Goal: Task Accomplishment & Management: Complete application form

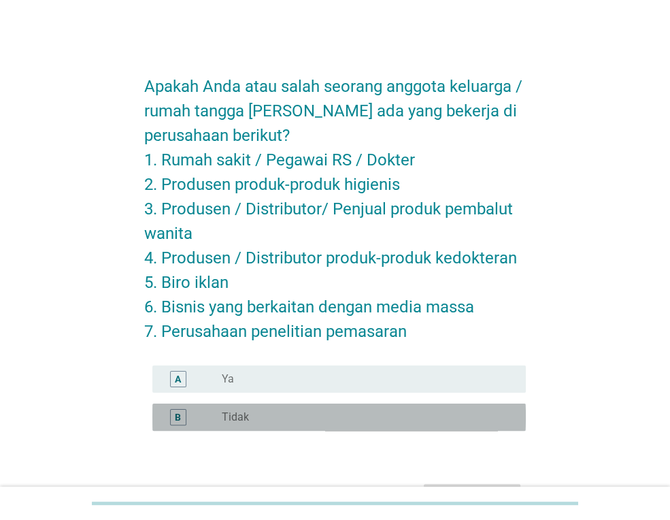
click at [289, 416] on div "radio_button_unchecked Tidak" at bounding box center [363, 417] width 282 height 14
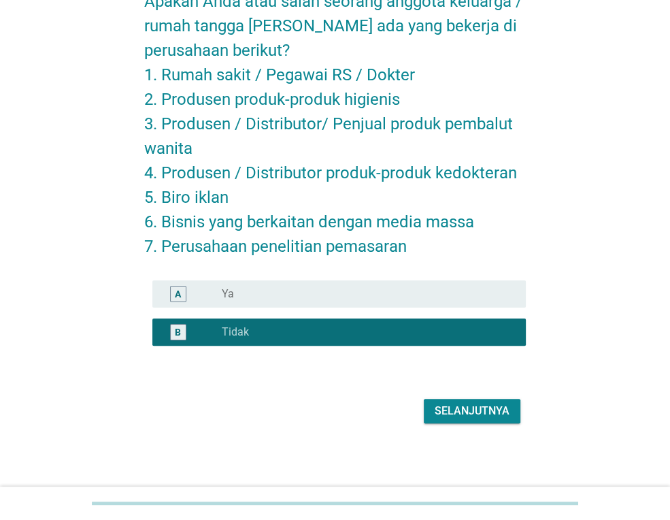
scroll to position [86, 0]
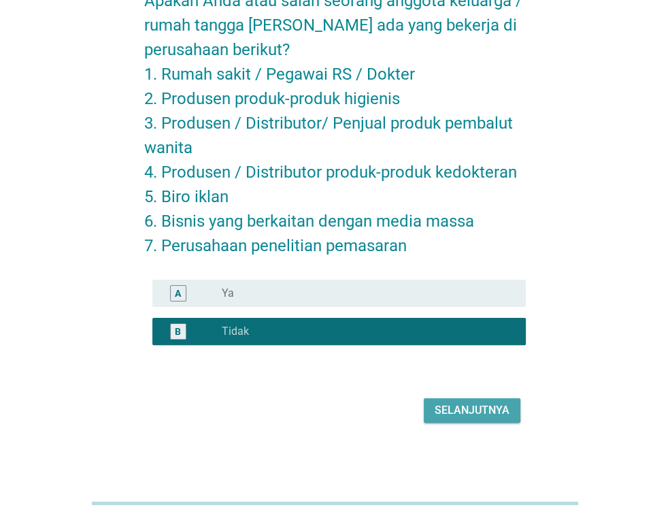
click at [472, 405] on div "Selanjutnya" at bounding box center [472, 410] width 75 height 16
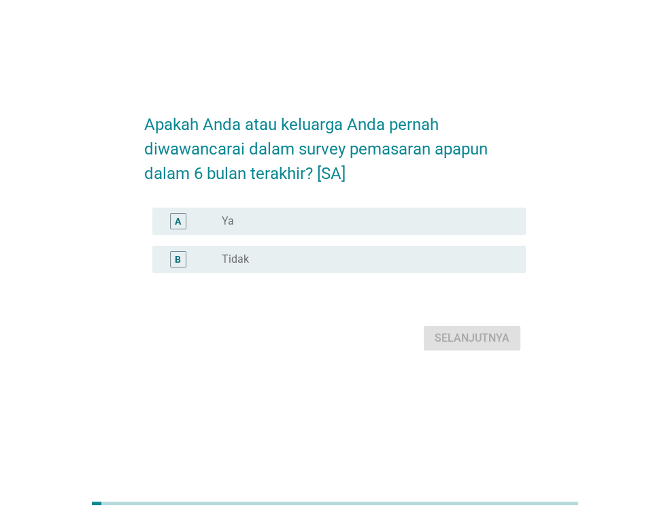
scroll to position [0, 0]
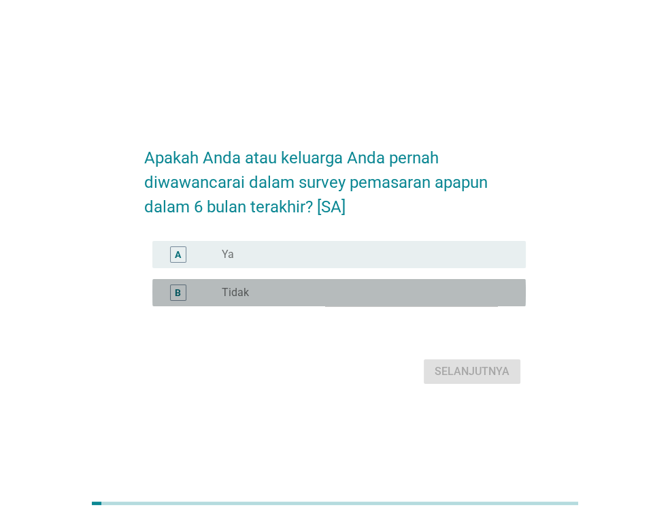
click at [269, 293] on div "radio_button_unchecked Tidak" at bounding box center [363, 293] width 282 height 14
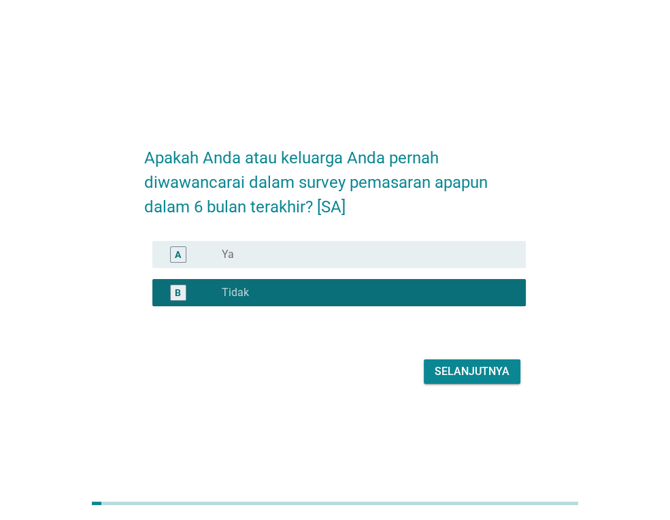
click at [499, 382] on button "Selanjutnya" at bounding box center [472, 371] width 97 height 24
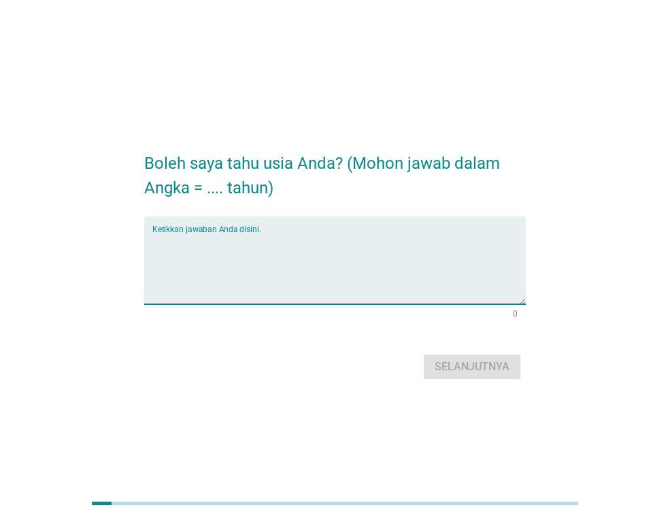
click at [264, 248] on textarea "Ketikkan jawaban Anda disini." at bounding box center [339, 268] width 374 height 71
type textarea "28"
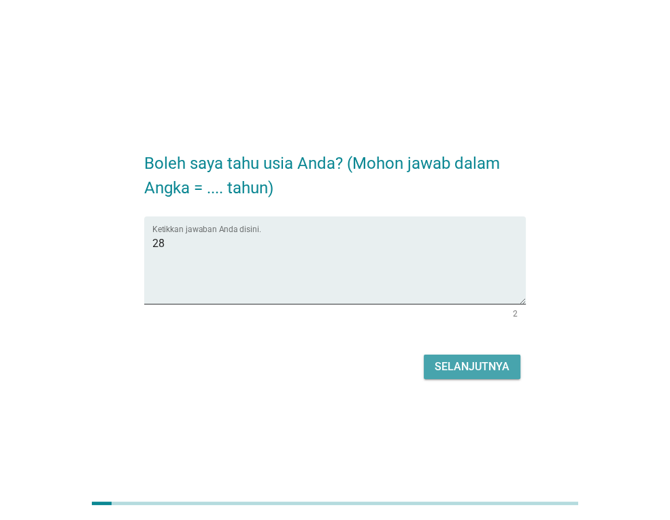
click at [454, 361] on div "Selanjutnya" at bounding box center [472, 367] width 75 height 16
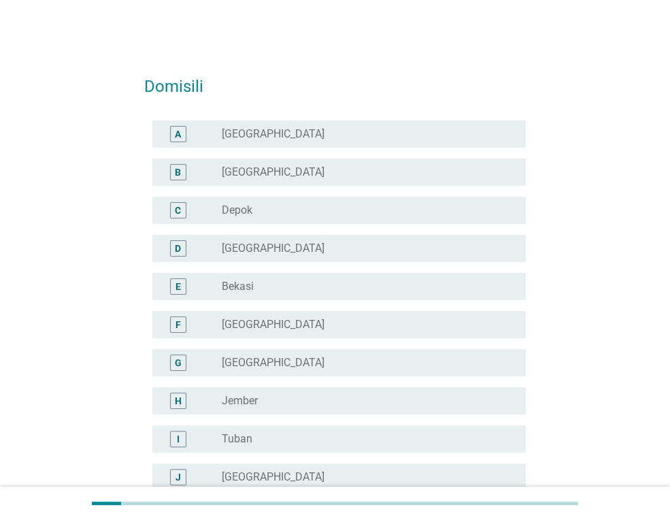
click at [276, 473] on div "radio_button_unchecked [GEOGRAPHIC_DATA]" at bounding box center [363, 477] width 282 height 14
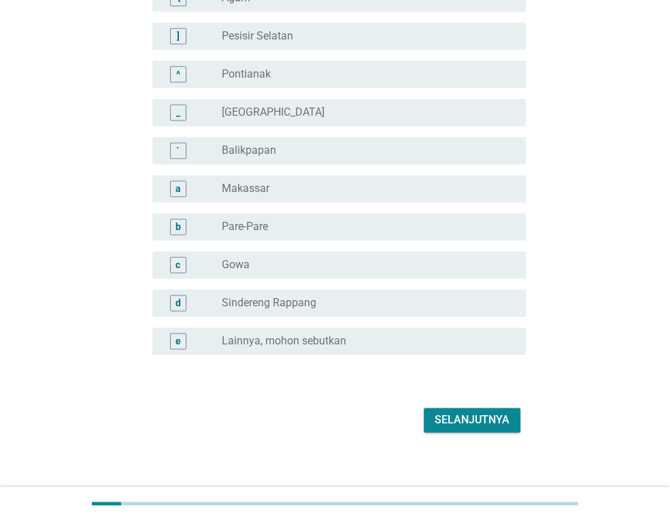
scroll to position [1174, 0]
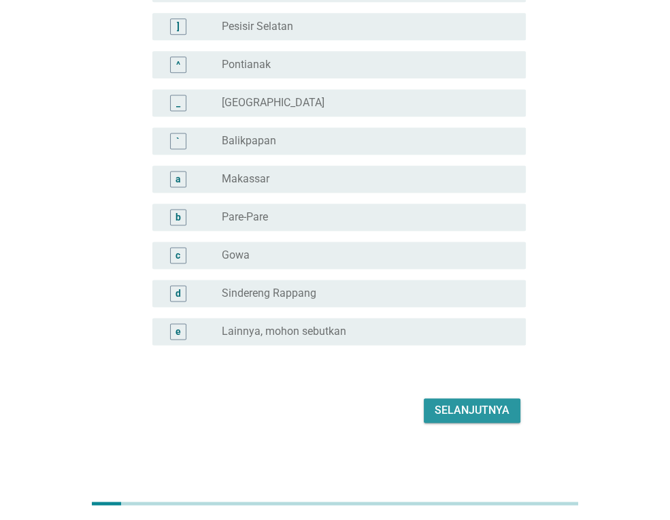
click at [479, 408] on div "Selanjutnya" at bounding box center [472, 410] width 75 height 16
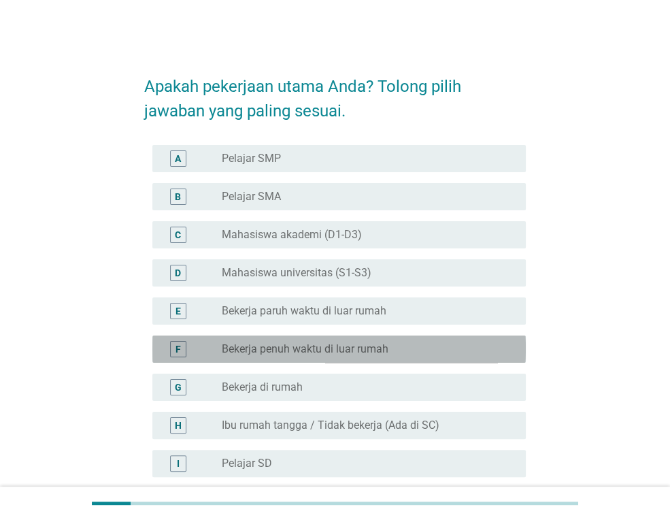
click at [336, 350] on label "Bekerja penuh waktu di luar rumah" at bounding box center [305, 349] width 167 height 14
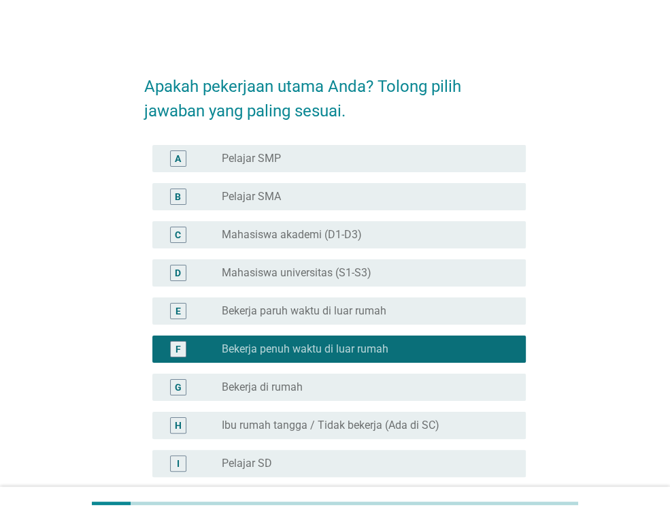
scroll to position [170, 0]
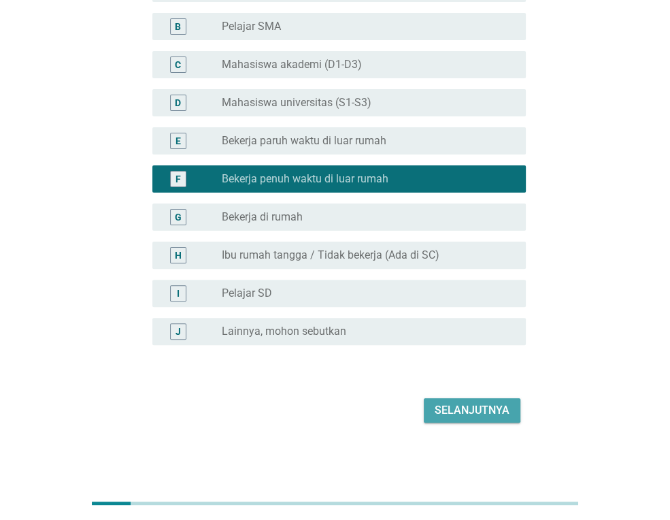
click at [472, 412] on div "Selanjutnya" at bounding box center [472, 410] width 75 height 16
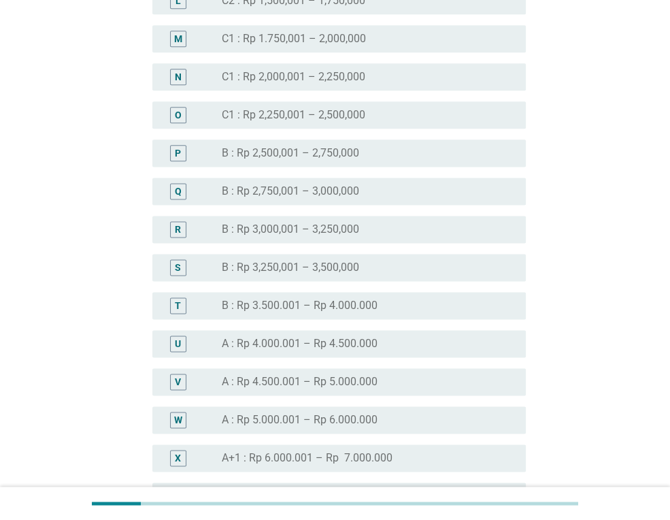
scroll to position [1091, 0]
click at [345, 299] on label "B : Rp 3.500.001 – Rp 4.000.000" at bounding box center [300, 306] width 156 height 14
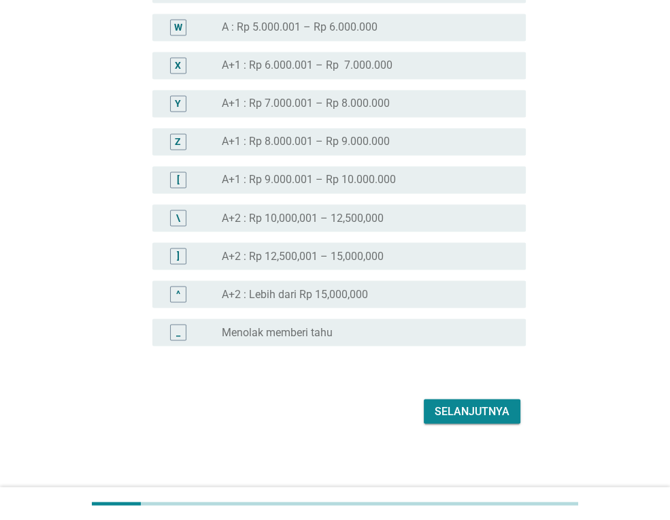
scroll to position [1485, 0]
click at [477, 412] on div "Selanjutnya" at bounding box center [472, 410] width 75 height 16
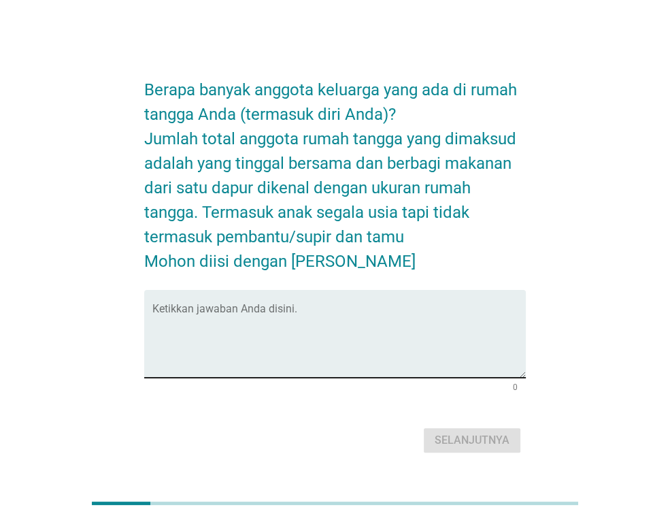
click at [285, 323] on textarea "Ketikkan jawaban Anda disini." at bounding box center [339, 341] width 374 height 71
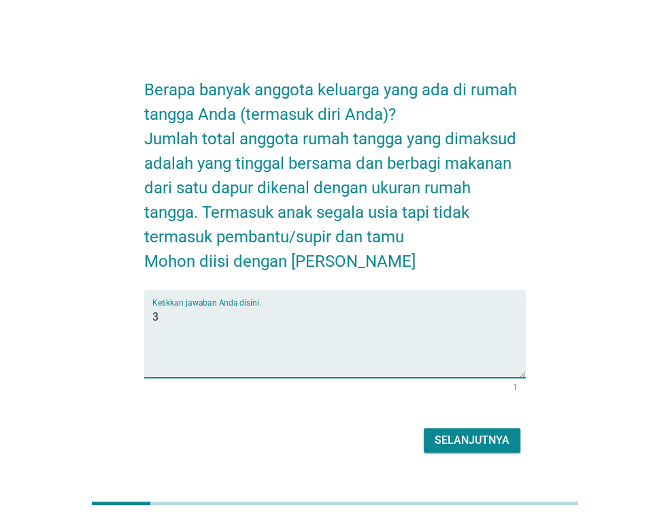
type textarea "3"
click at [455, 439] on div "Selanjutnya" at bounding box center [472, 440] width 75 height 16
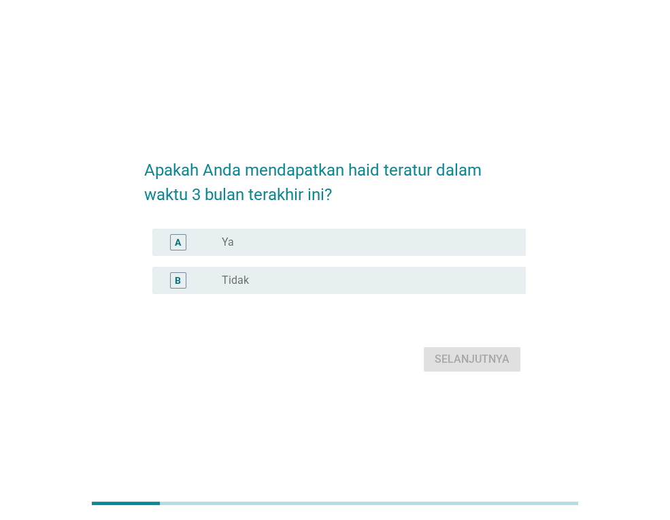
click at [350, 246] on div "radio_button_unchecked Ya" at bounding box center [363, 242] width 282 height 14
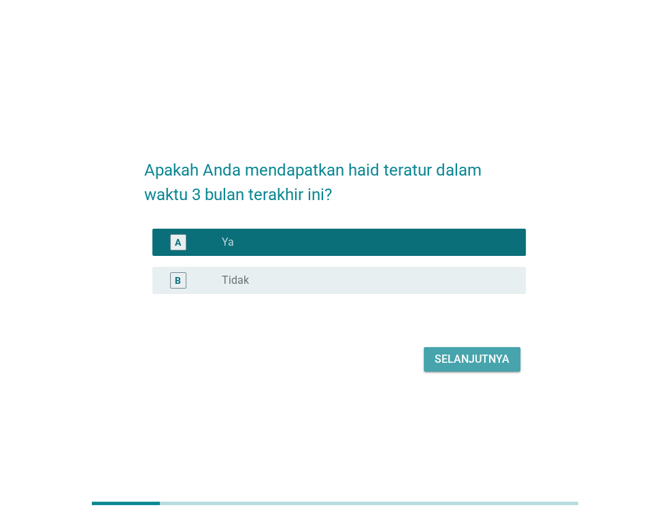
click at [472, 360] on div "Selanjutnya" at bounding box center [472, 359] width 75 height 16
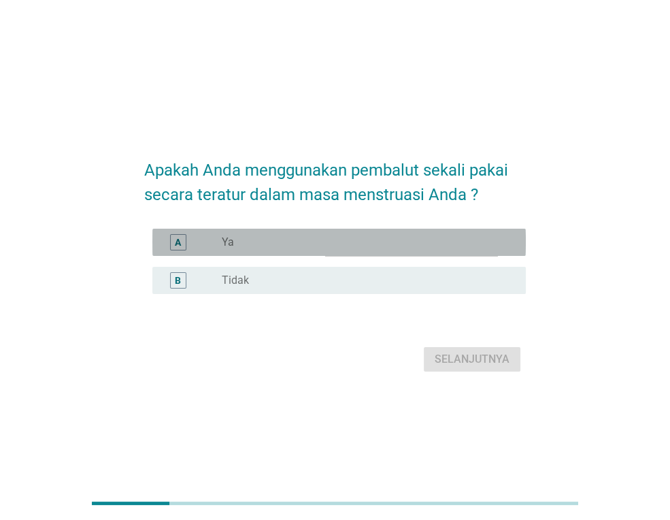
click at [337, 240] on div "radio_button_unchecked Ya" at bounding box center [363, 242] width 282 height 14
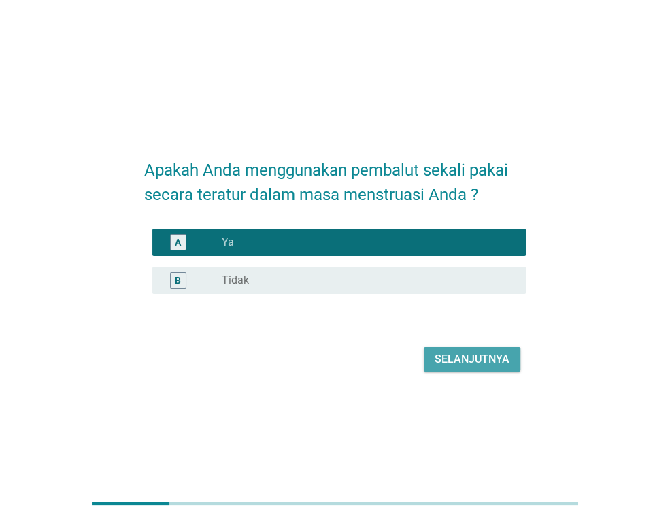
click at [471, 357] on div "Selanjutnya" at bounding box center [472, 359] width 75 height 16
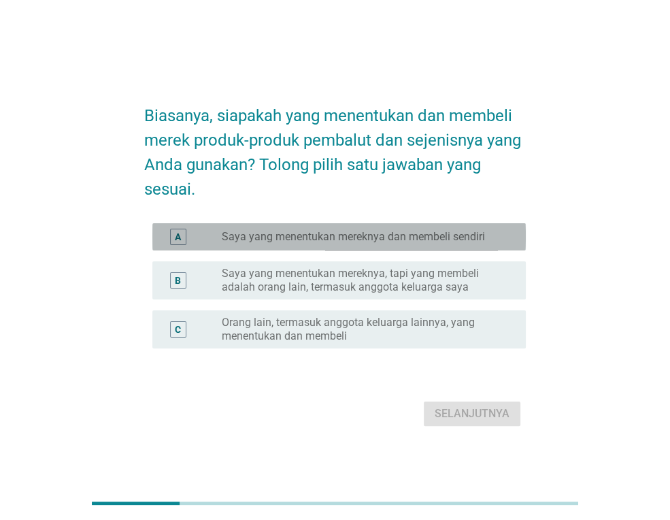
click at [403, 239] on label "Saya yang menentukan mereknya dan membeli sendiri" at bounding box center [353, 237] width 263 height 14
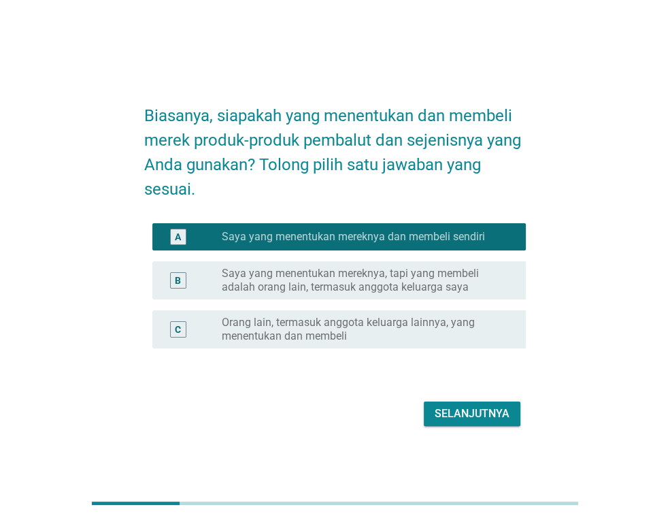
click at [450, 416] on div "Selanjutnya" at bounding box center [472, 414] width 75 height 16
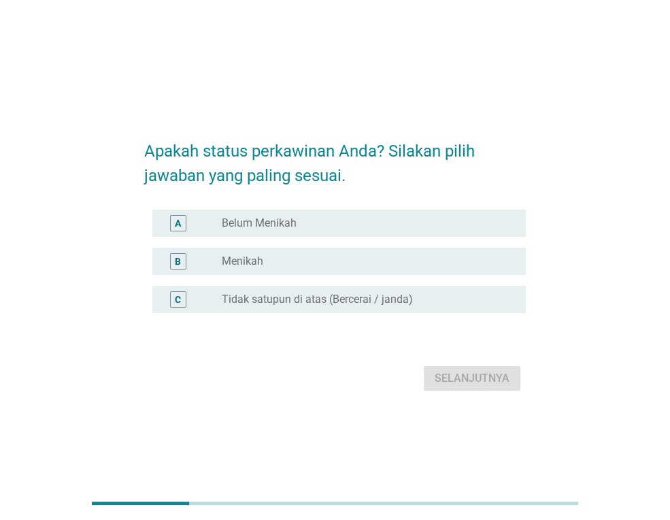
click at [283, 225] on label "Belum Menikah" at bounding box center [259, 223] width 75 height 14
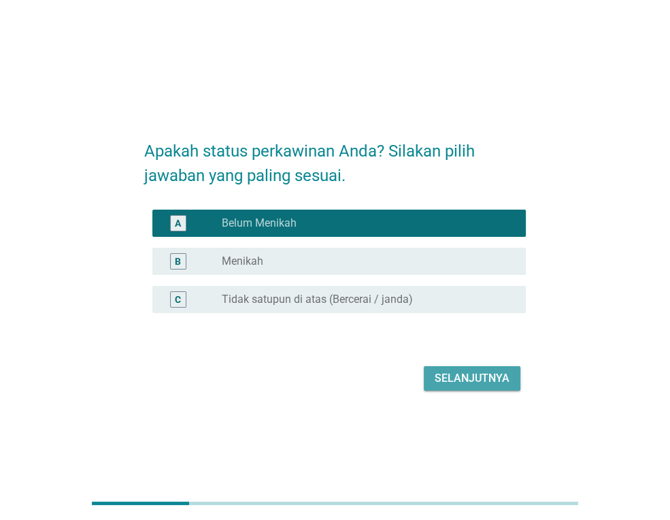
click at [446, 379] on div "Selanjutnya" at bounding box center [472, 378] width 75 height 16
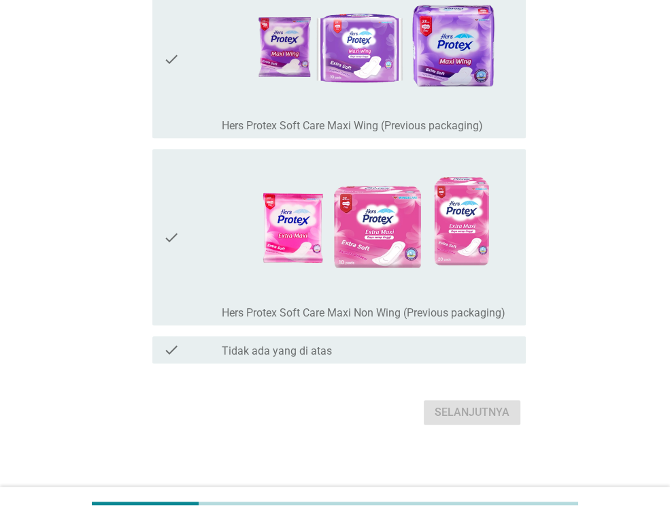
scroll to position [542, 0]
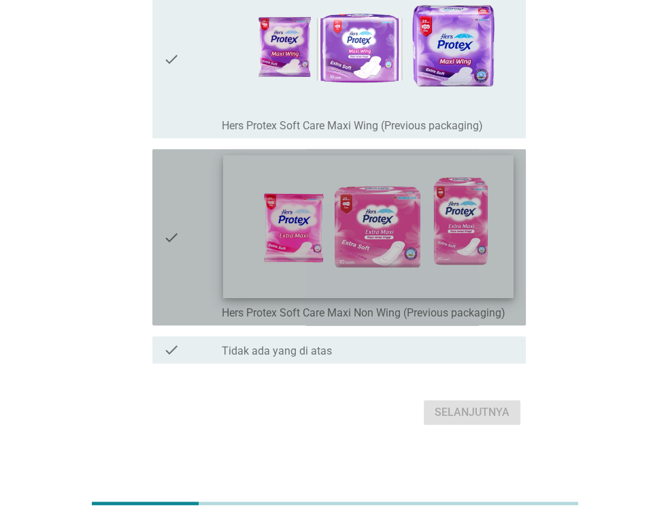
click at [428, 248] on img at bounding box center [368, 226] width 290 height 143
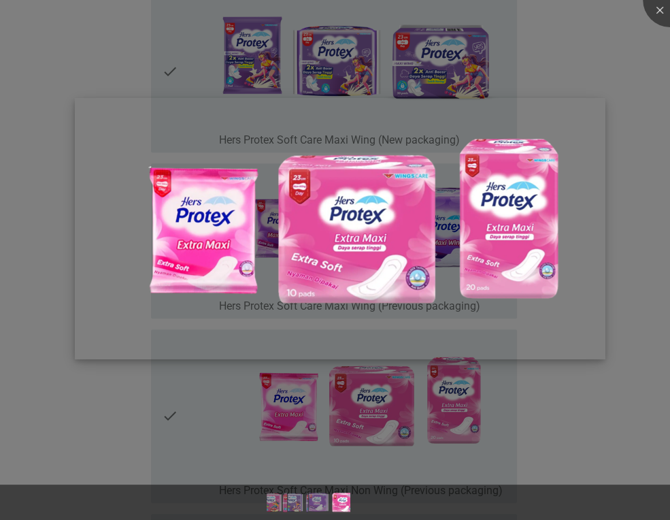
scroll to position [343, 0]
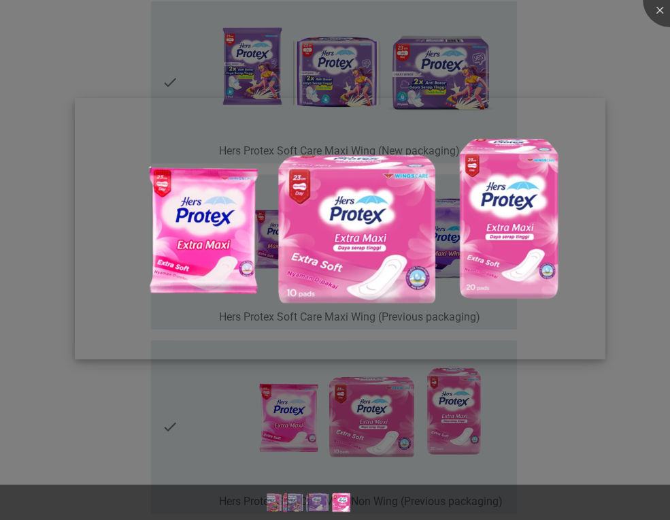
click at [603, 135] on img at bounding box center [340, 228] width 531 height 261
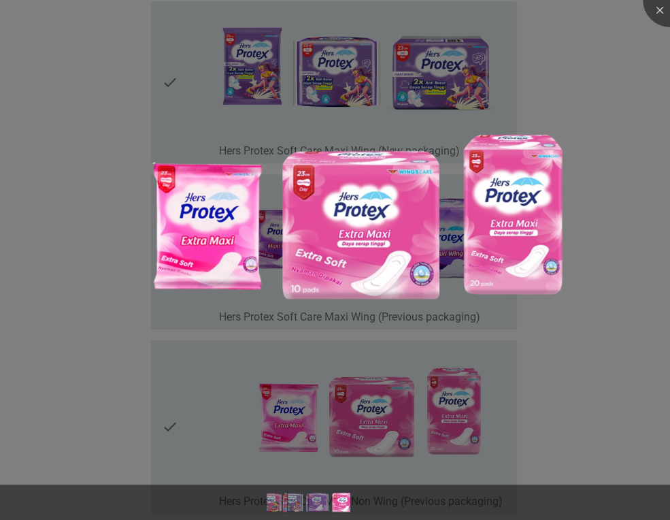
click at [623, 114] on div at bounding box center [335, 260] width 670 height 520
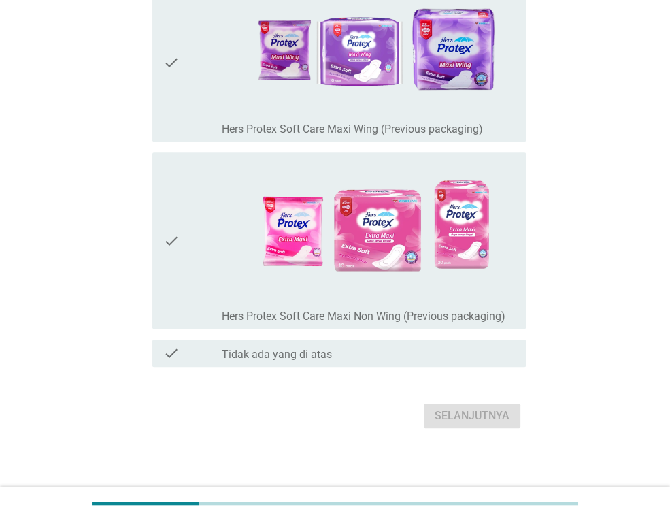
scroll to position [542, 0]
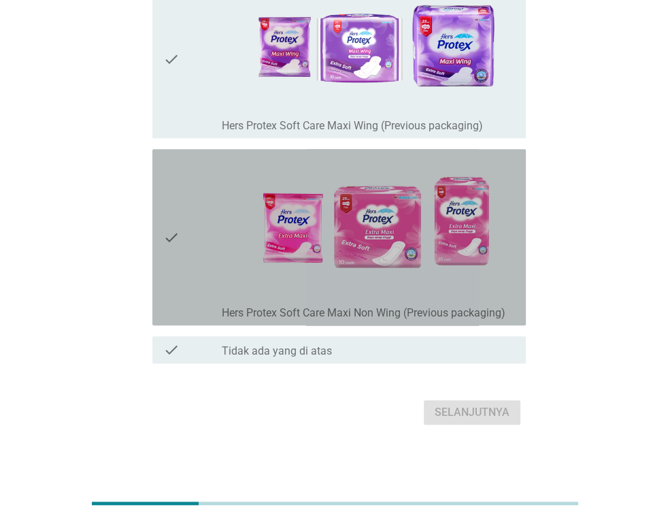
click at [169, 239] on icon "check" at bounding box center [171, 236] width 16 height 165
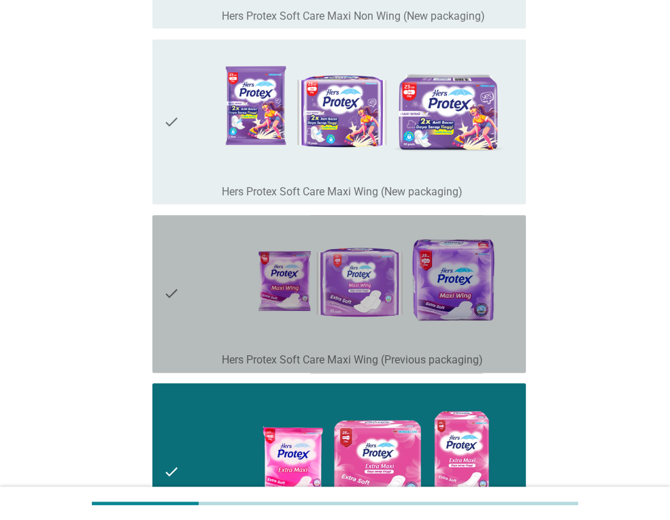
click at [169, 239] on icon "check" at bounding box center [171, 293] width 16 height 147
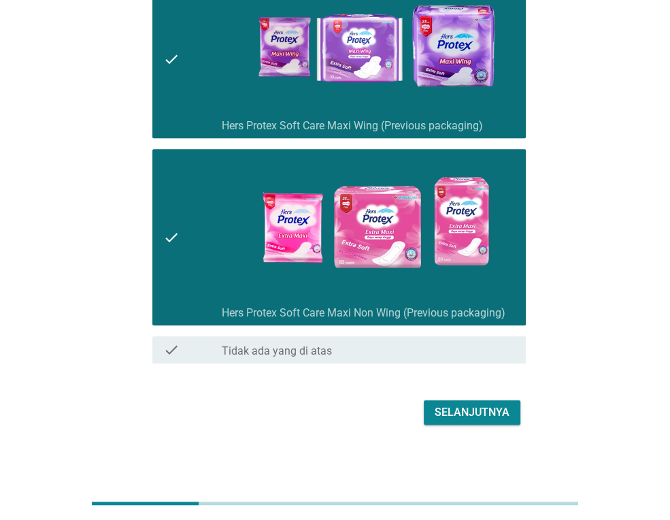
click at [472, 408] on div "Selanjutnya" at bounding box center [472, 412] width 75 height 16
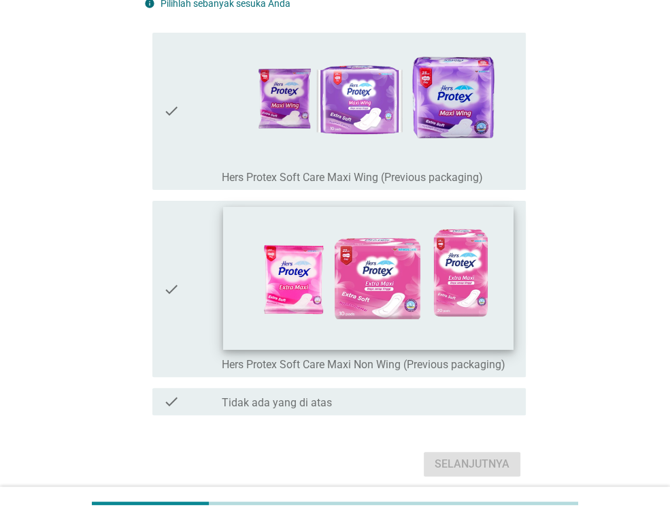
scroll to position [185, 0]
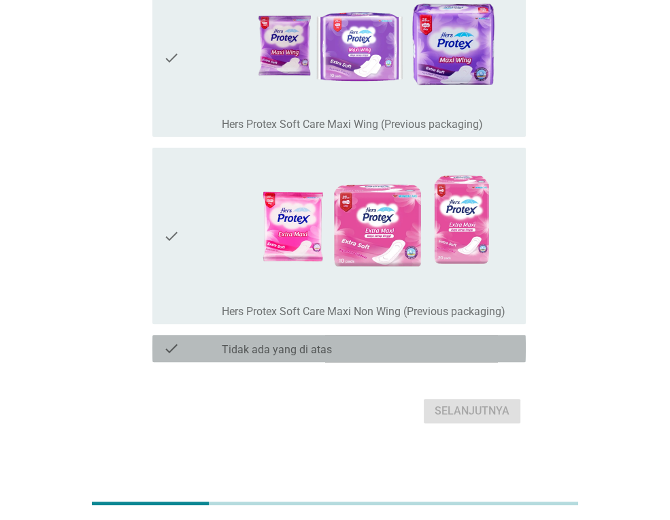
click at [344, 348] on div "check_box Tidak ada yang di atas" at bounding box center [368, 348] width 293 height 16
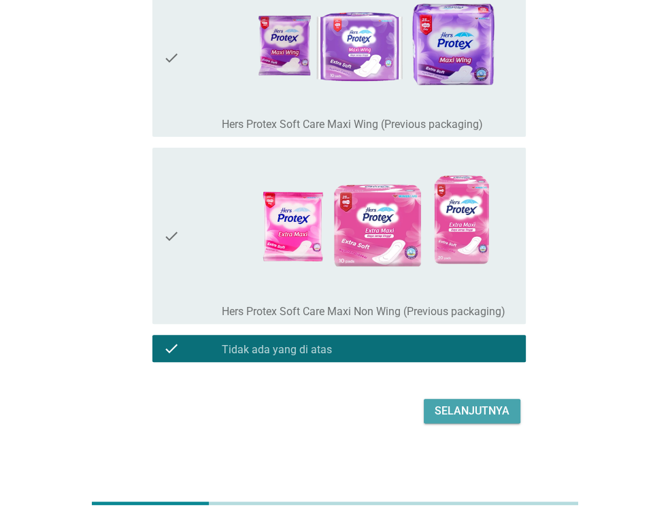
click at [465, 406] on div "Selanjutnya" at bounding box center [472, 411] width 75 height 16
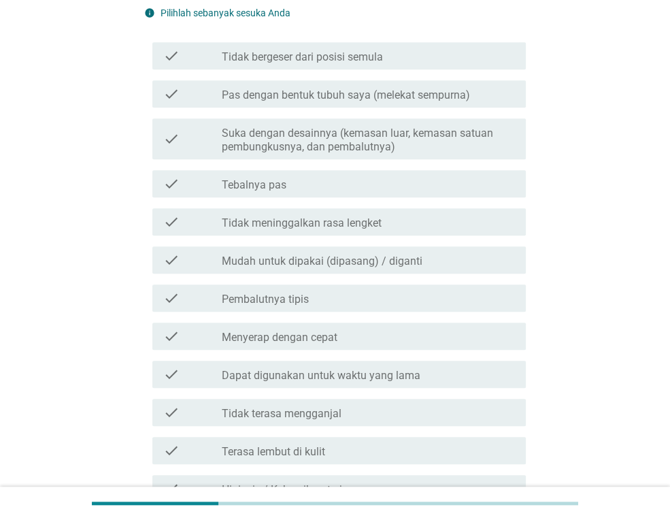
scroll to position [468, 0]
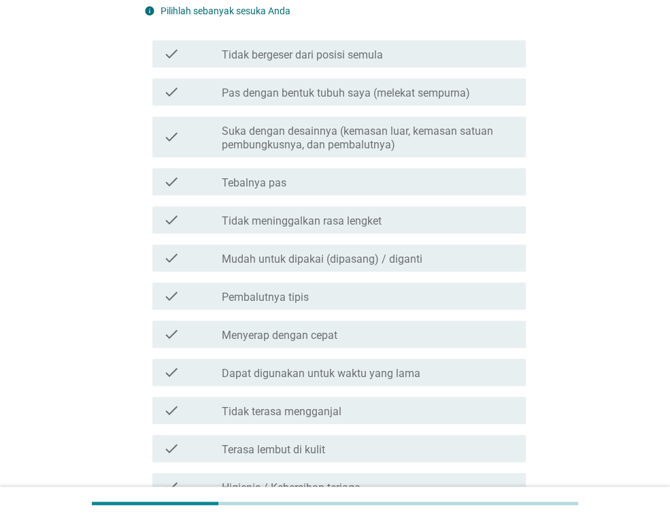
click at [380, 262] on label "Mudah untuk dipakai (dipasang) / diganti" at bounding box center [322, 259] width 201 height 14
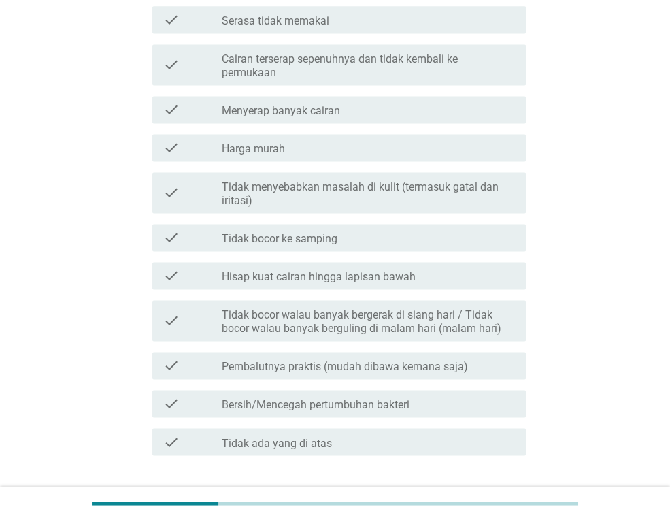
scroll to position [1247, 0]
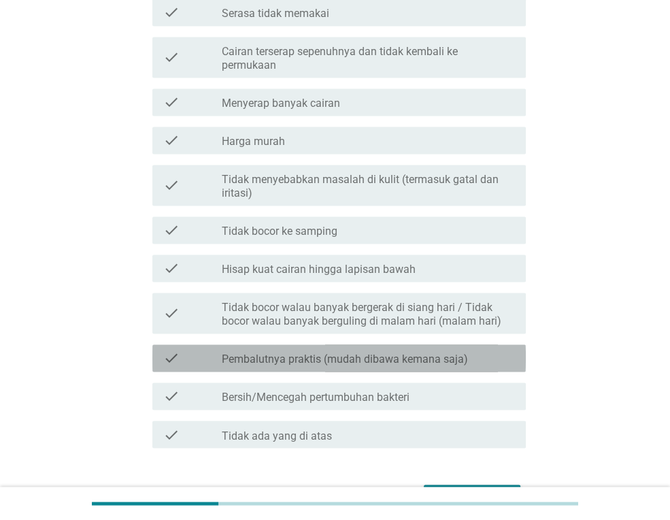
click at [415, 361] on label "Pembalutnya praktis (mudah dibawa kemana saja)" at bounding box center [345, 359] width 246 height 14
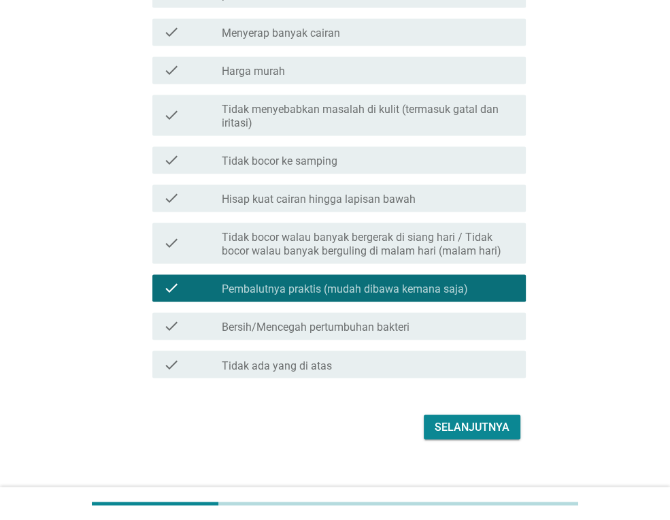
scroll to position [1325, 0]
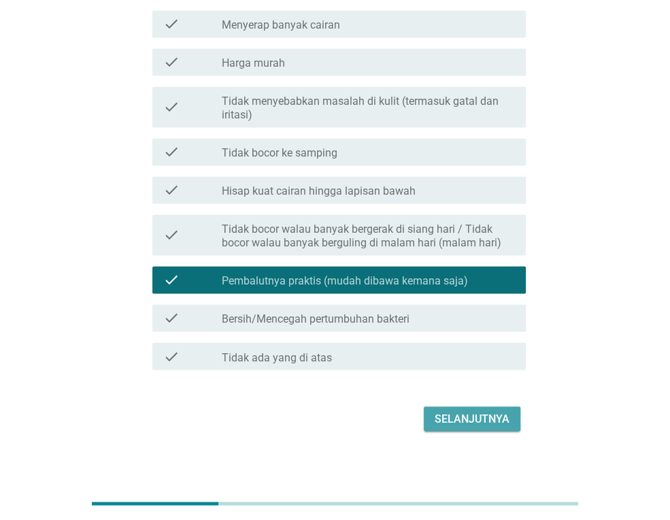
click at [460, 420] on div "Selanjutnya" at bounding box center [472, 418] width 75 height 16
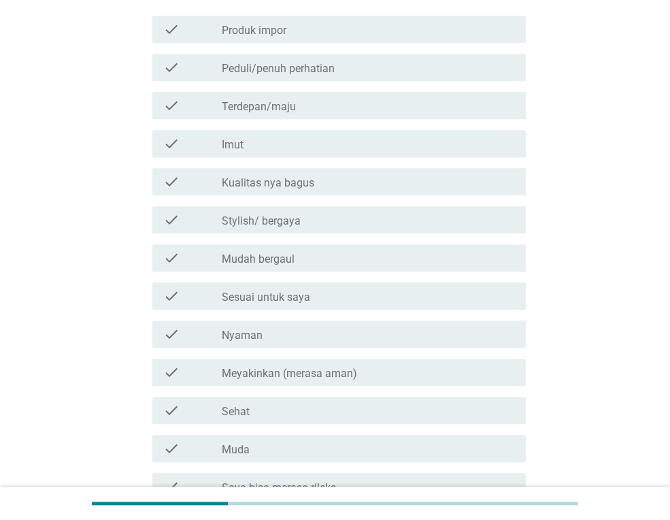
scroll to position [546, 0]
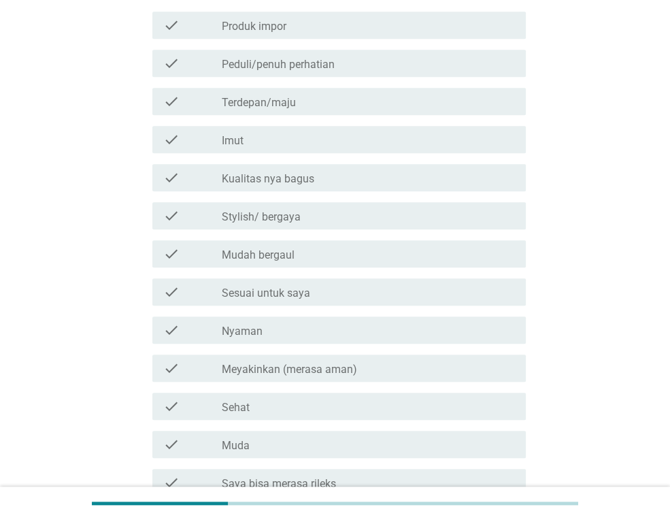
click at [346, 215] on div "check_box_outline_blank Stylish/ bergaya" at bounding box center [368, 216] width 293 height 16
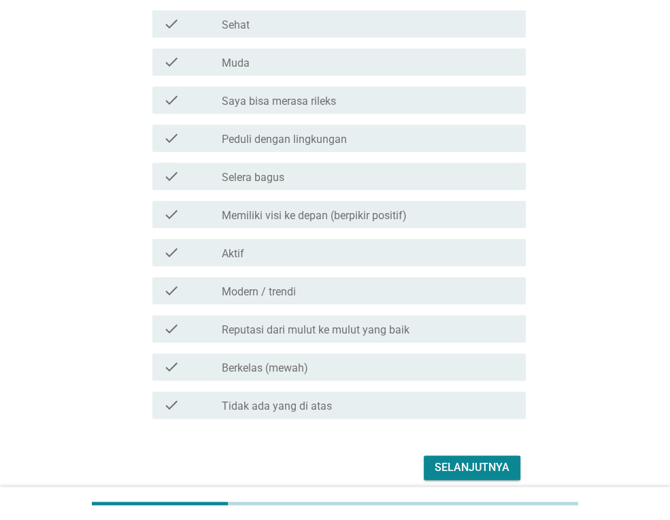
scroll to position [936, 0]
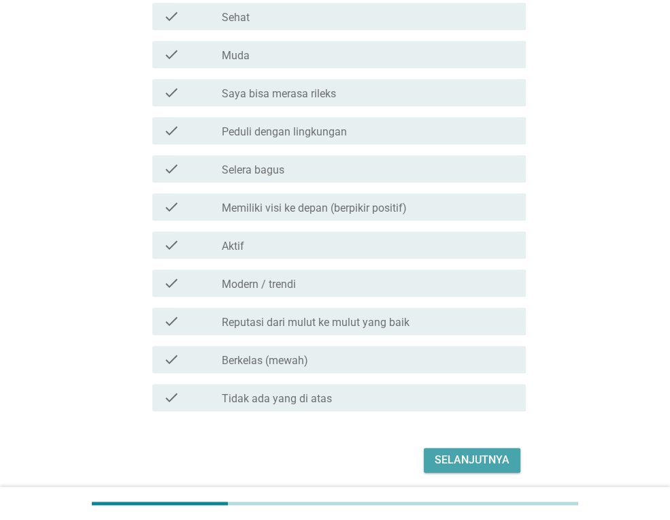
click at [442, 461] on div "Selanjutnya" at bounding box center [472, 460] width 75 height 16
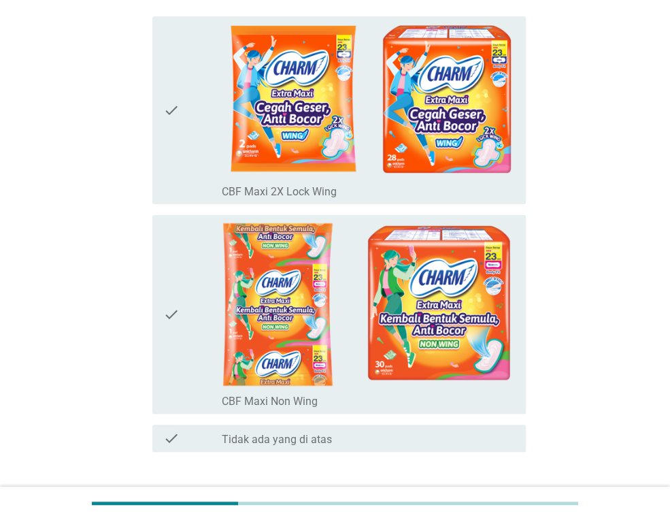
scroll to position [156, 0]
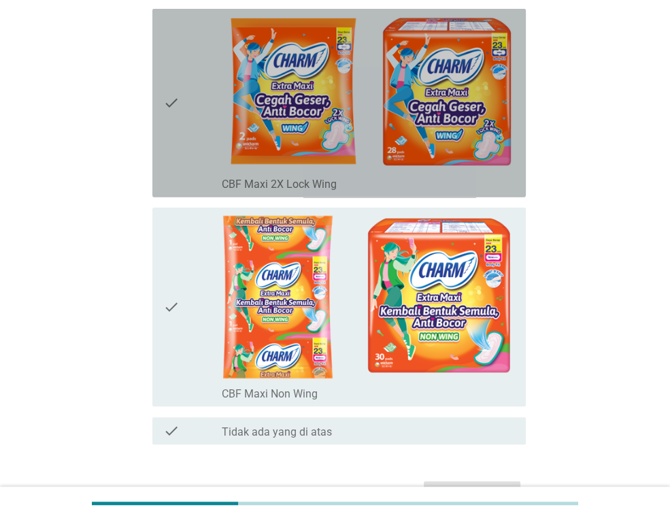
click at [182, 119] on div "check" at bounding box center [192, 103] width 59 height 178
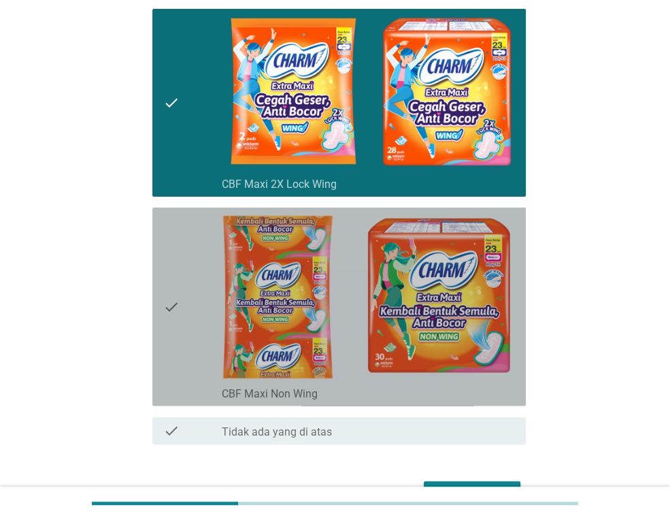
click at [188, 307] on div "check" at bounding box center [192, 306] width 59 height 187
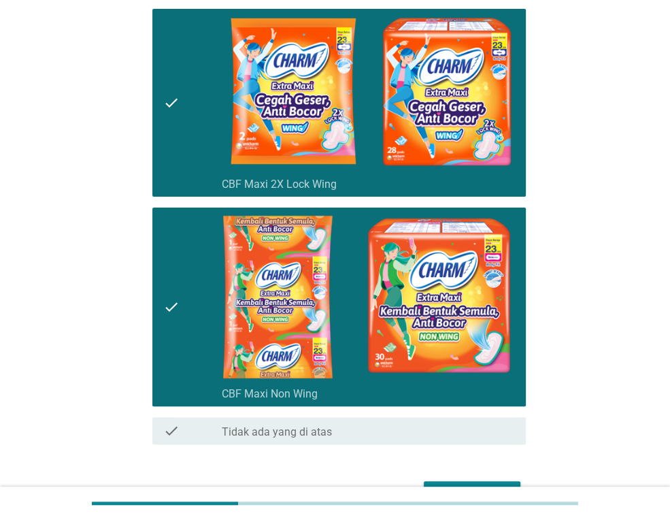
scroll to position [234, 0]
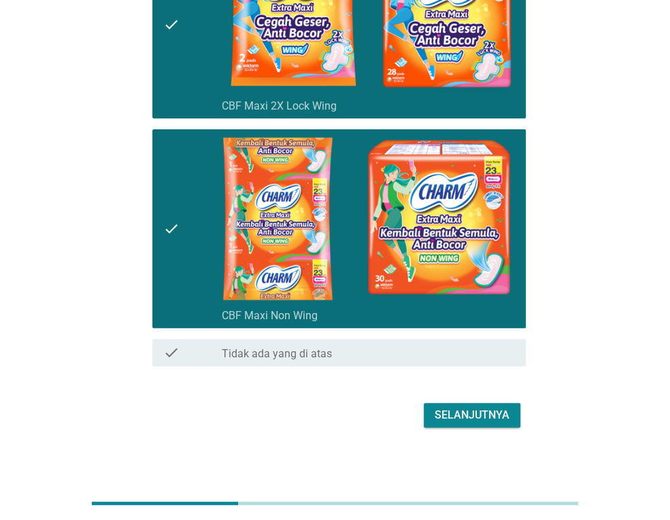
click at [474, 410] on div "Selanjutnya" at bounding box center [472, 415] width 75 height 16
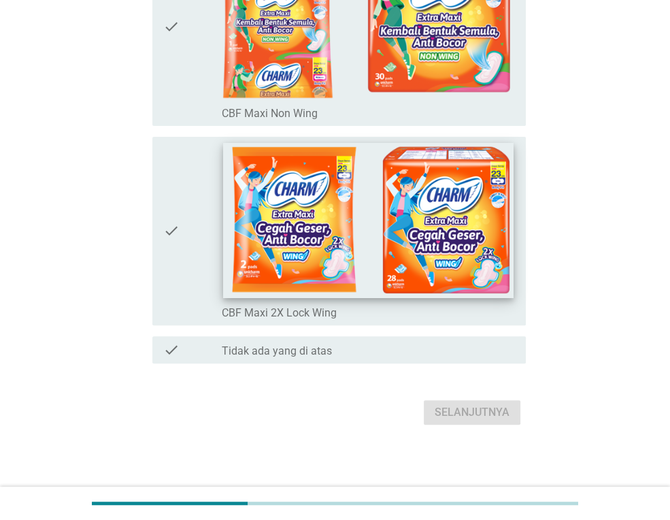
scroll to position [262, 0]
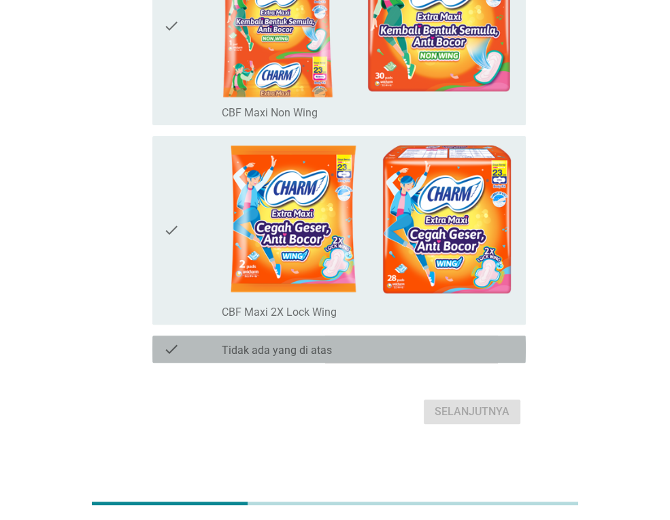
click at [291, 348] on label "Tidak ada yang di atas" at bounding box center [277, 351] width 110 height 14
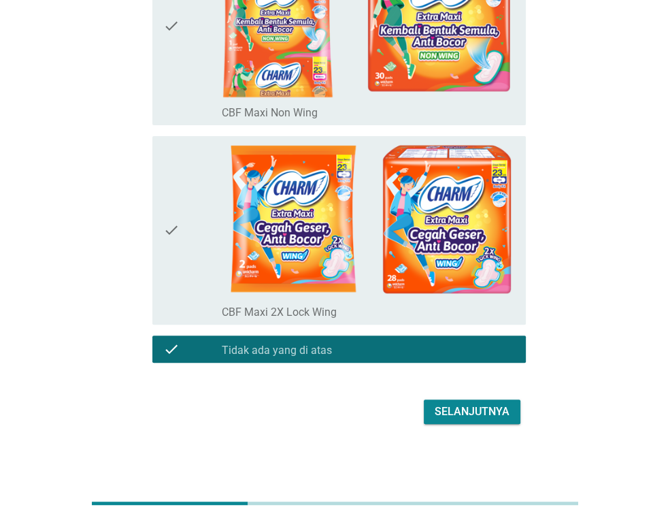
click at [473, 412] on div "Selanjutnya" at bounding box center [472, 412] width 75 height 16
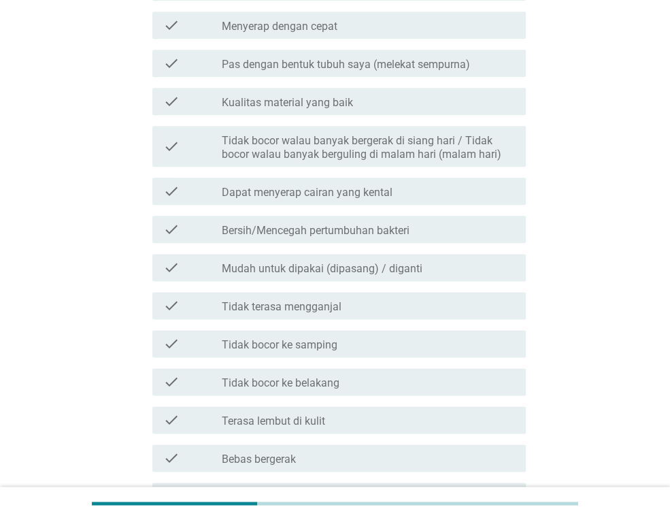
scroll to position [1013, 0]
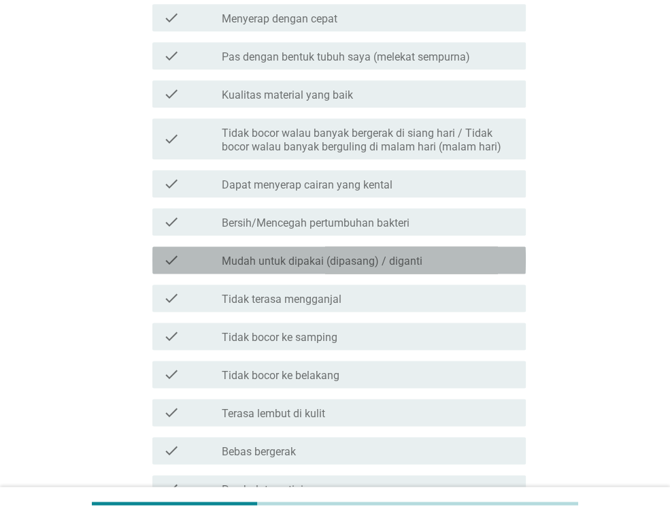
click at [370, 266] on label "Mudah untuk dipakai (dipasang) / diganti" at bounding box center [322, 261] width 201 height 14
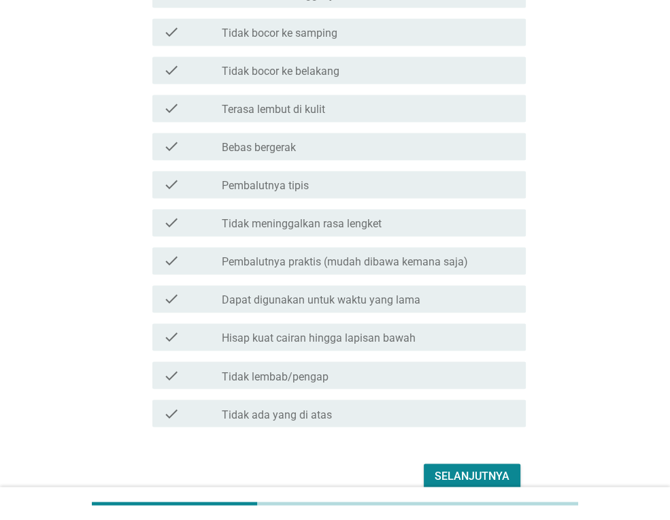
scroll to position [1325, 0]
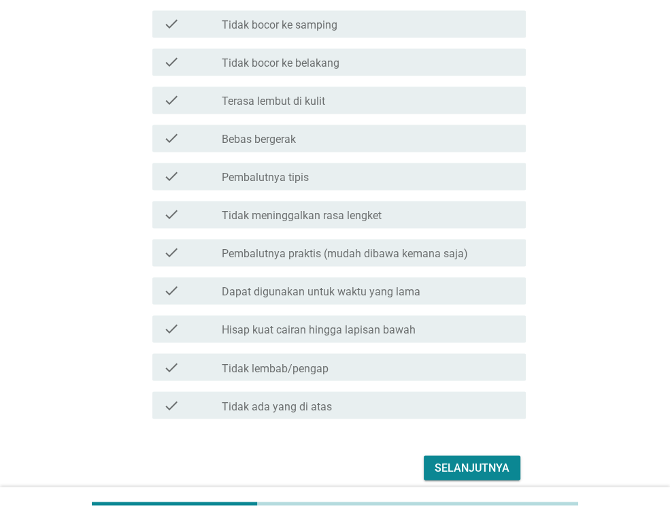
click at [335, 260] on label "Pembalutnya praktis (mudah dibawa kemana saja)" at bounding box center [345, 254] width 246 height 14
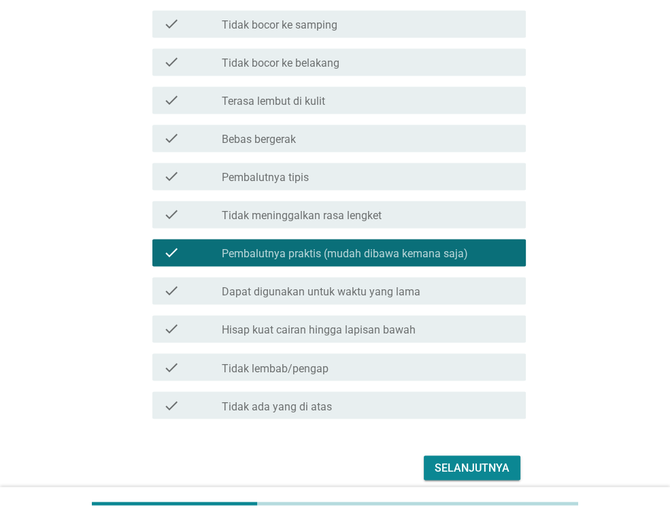
click at [451, 466] on div "Selanjutnya" at bounding box center [472, 467] width 75 height 16
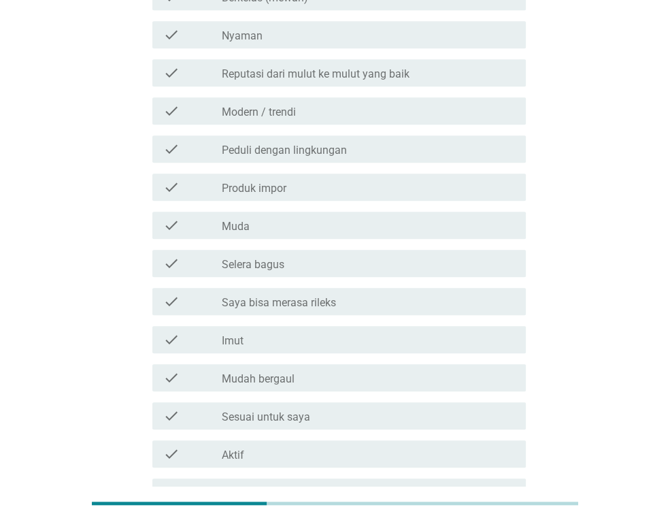
scroll to position [623, 0]
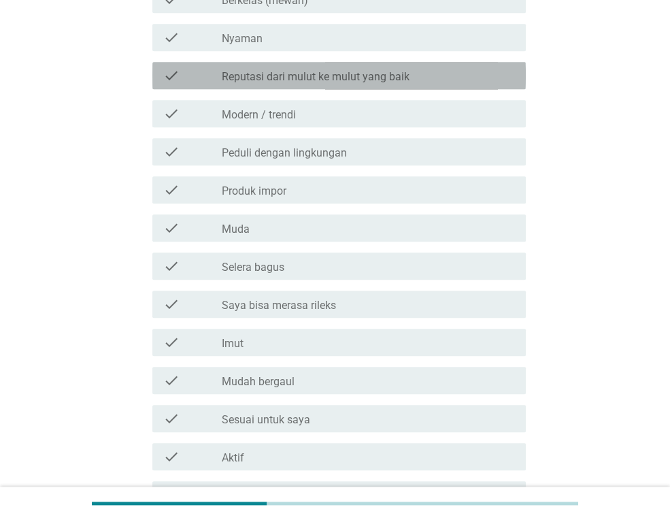
click at [340, 76] on label "Reputasi dari mulut ke mulut yang baik" at bounding box center [316, 77] width 188 height 14
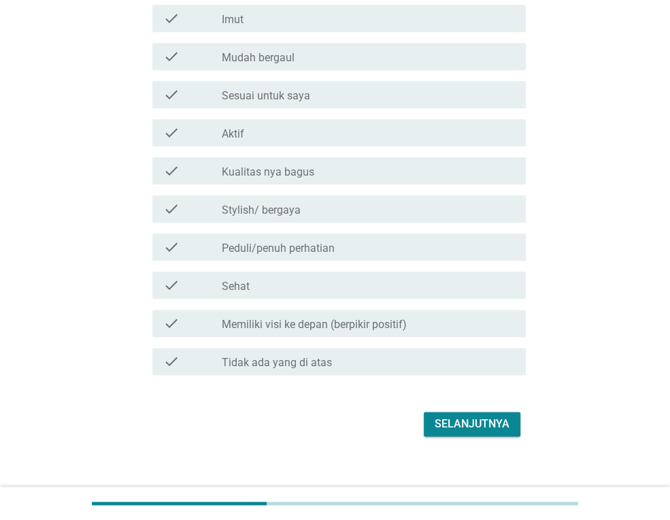
scroll to position [961, 0]
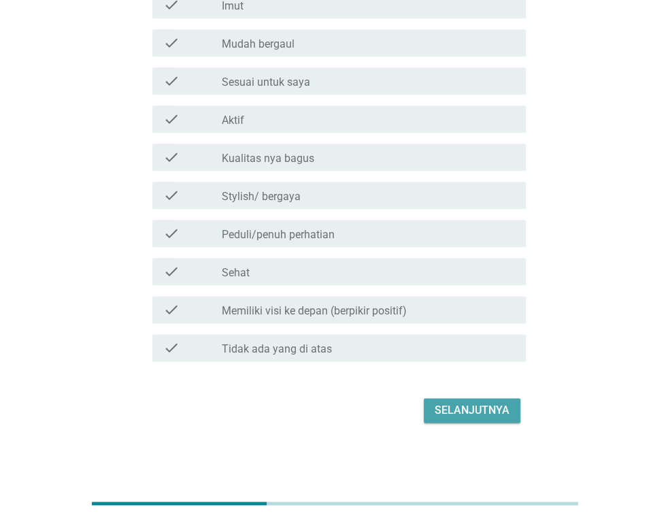
click at [484, 406] on div "Selanjutnya" at bounding box center [472, 410] width 75 height 16
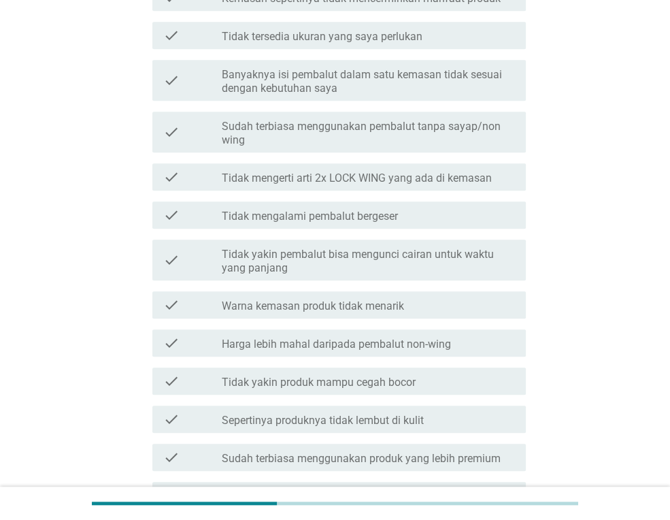
scroll to position [468, 0]
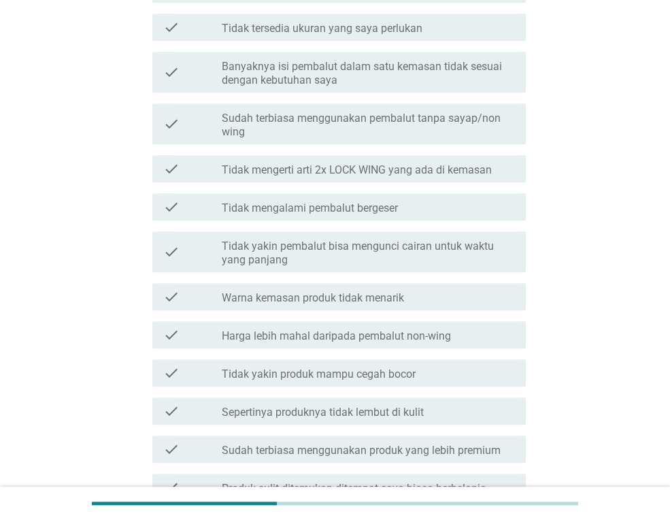
click at [424, 127] on label "Sudah terbiasa menggunakan pembalut tanpa sayap/non wing" at bounding box center [368, 125] width 293 height 27
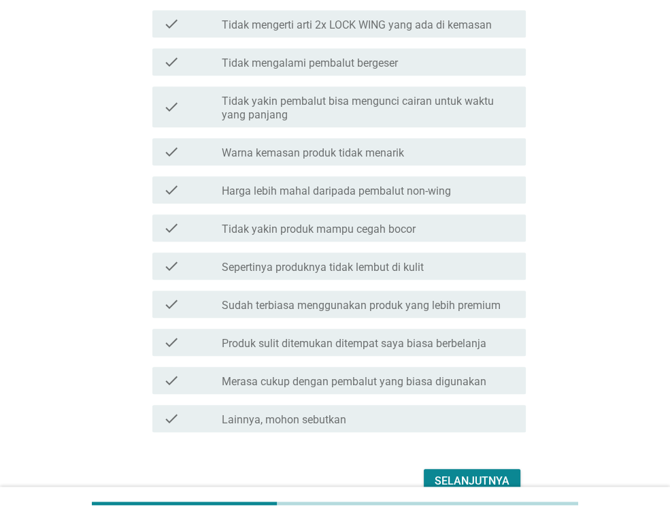
scroll to position [623, 0]
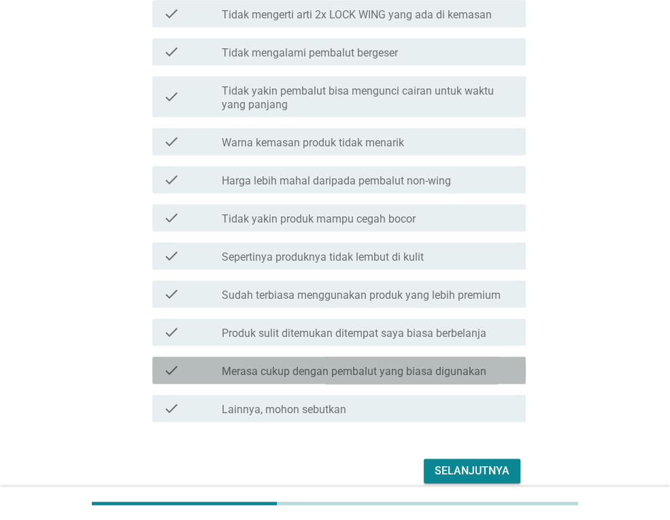
click at [302, 382] on div "check check_box_outline_blank Merasa cukup dengan pembalut yang biasa digunakan" at bounding box center [339, 370] width 374 height 27
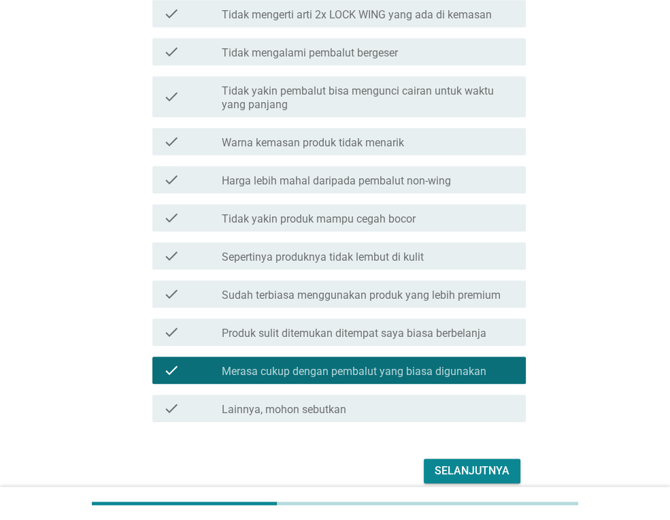
click at [469, 473] on div "Selanjutnya" at bounding box center [472, 471] width 75 height 16
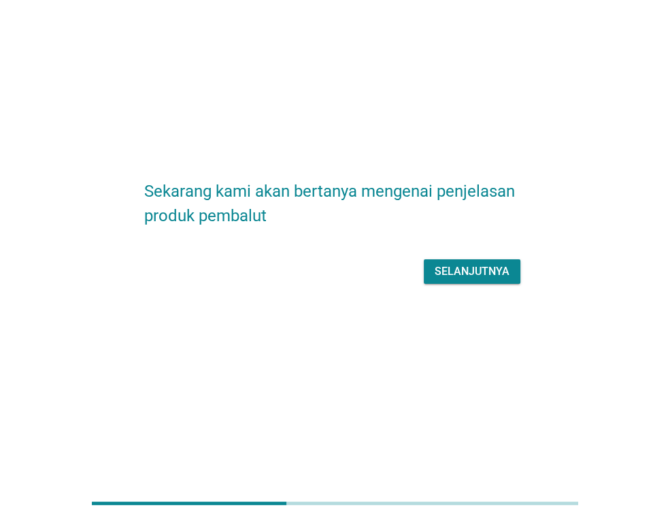
scroll to position [0, 0]
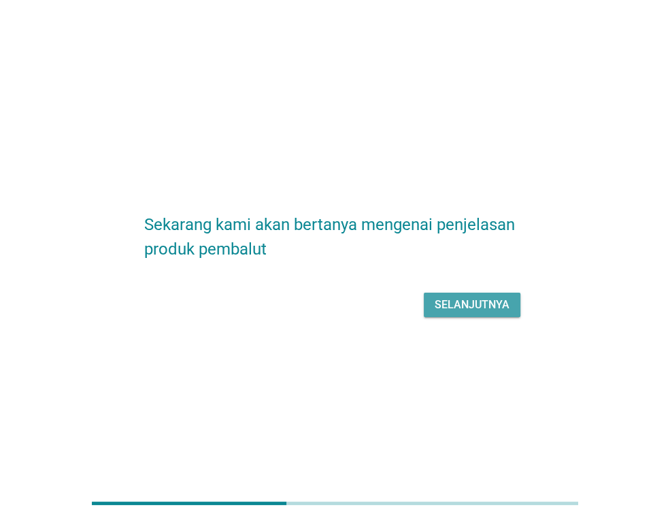
click at [472, 304] on div "Selanjutnya" at bounding box center [472, 305] width 75 height 16
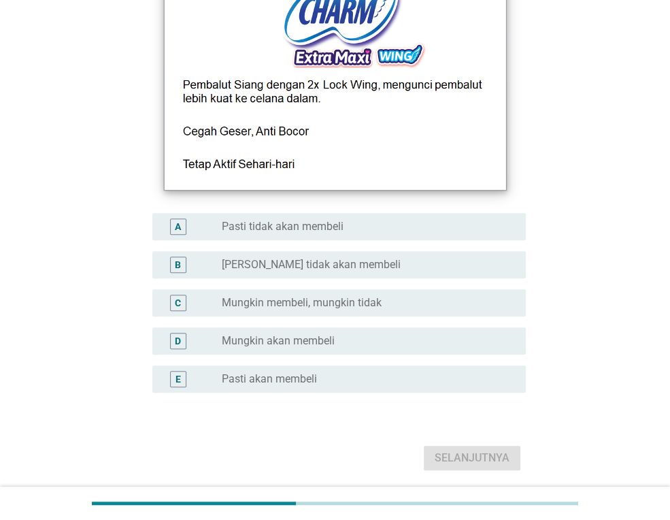
scroll to position [234, 0]
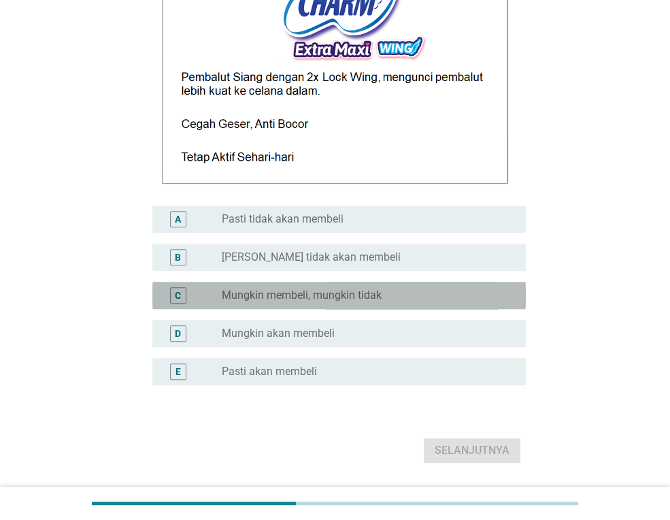
click at [397, 292] on div "radio_button_unchecked Mungkin membeli, mungkin tidak" at bounding box center [363, 296] width 282 height 14
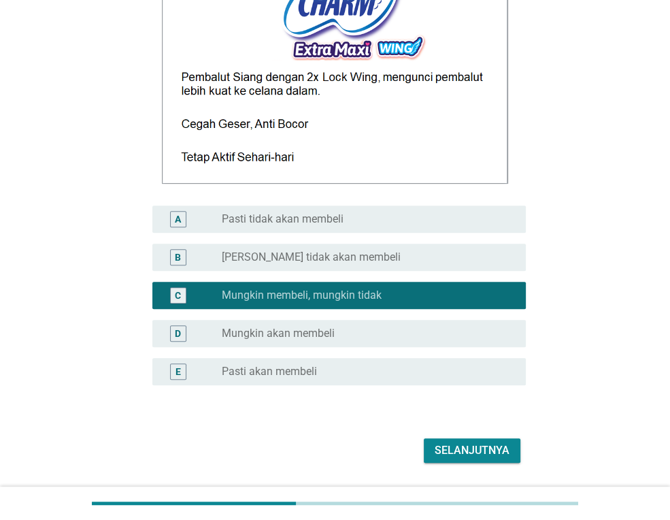
click at [483, 455] on div "Selanjutnya" at bounding box center [472, 450] width 75 height 16
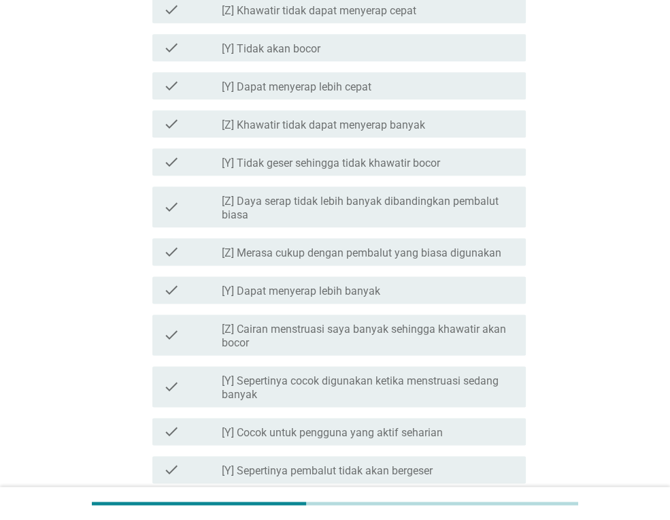
scroll to position [1091, 0]
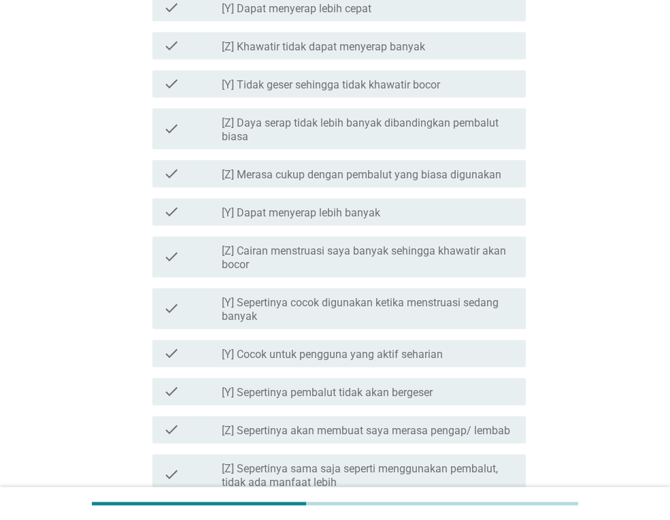
click at [365, 179] on label "[Z] Merasa cukup dengan pembalut yang biasa digunakan" at bounding box center [362, 175] width 280 height 14
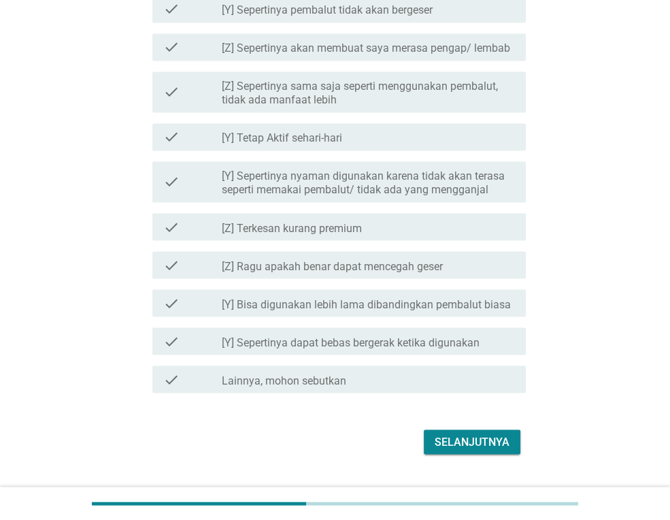
scroll to position [1481, 0]
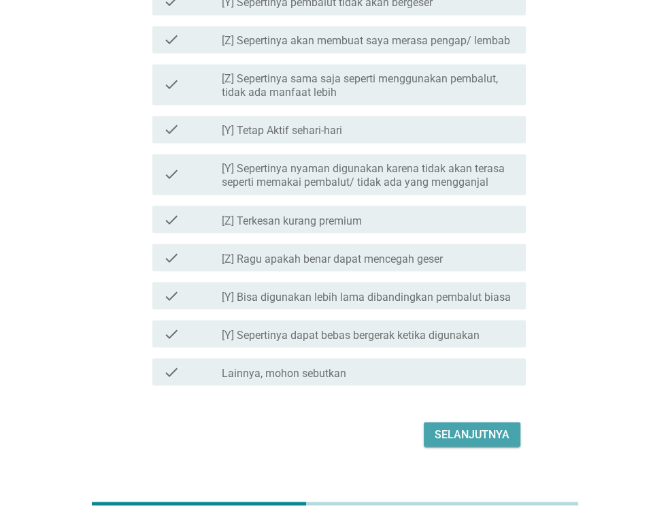
click at [455, 438] on div "Selanjutnya" at bounding box center [472, 434] width 75 height 16
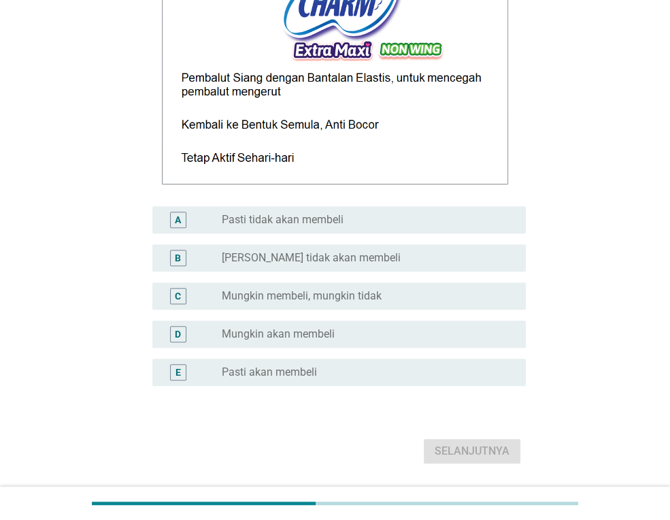
scroll to position [234, 0]
click at [389, 298] on div "radio_button_unchecked Mungkin membeli, mungkin tidak" at bounding box center [363, 296] width 282 height 14
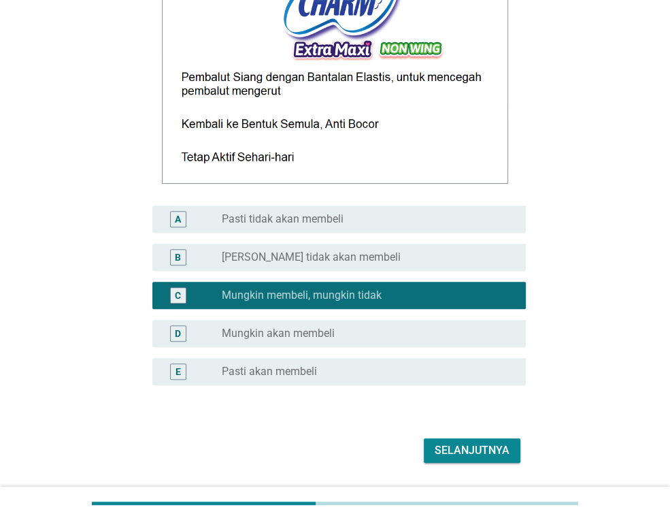
click at [468, 449] on div "Selanjutnya" at bounding box center [472, 450] width 75 height 16
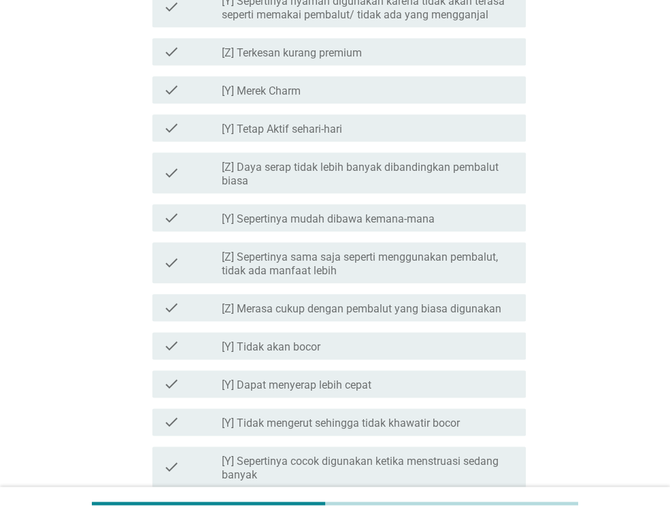
scroll to position [936, 0]
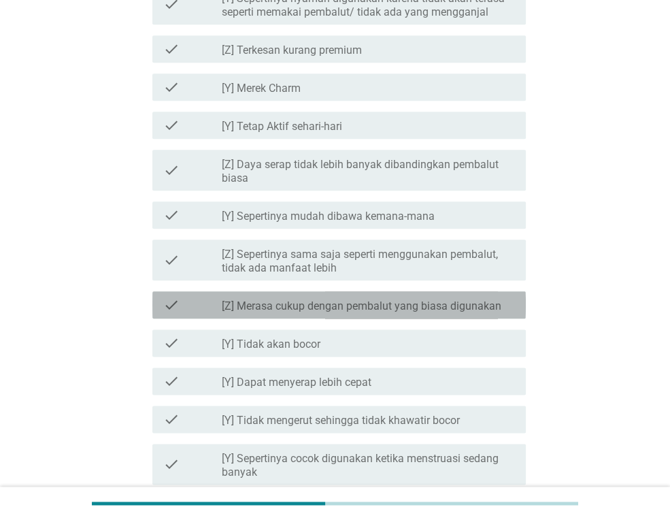
click at [381, 305] on label "[Z] Merasa cukup dengan pembalut yang biasa digunakan" at bounding box center [362, 306] width 280 height 14
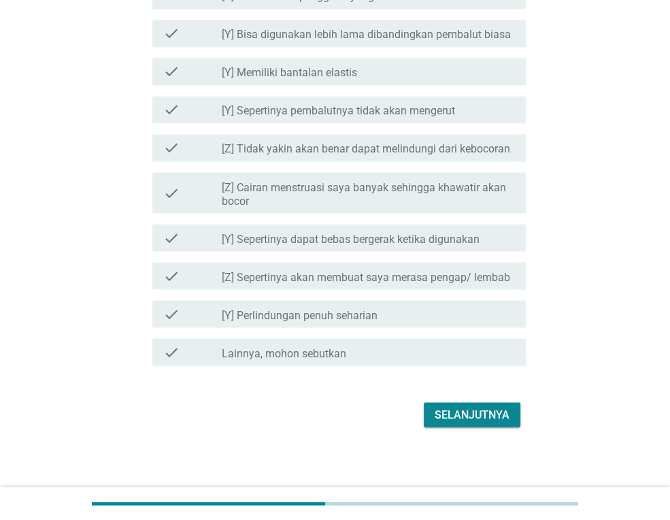
scroll to position [1492, 0]
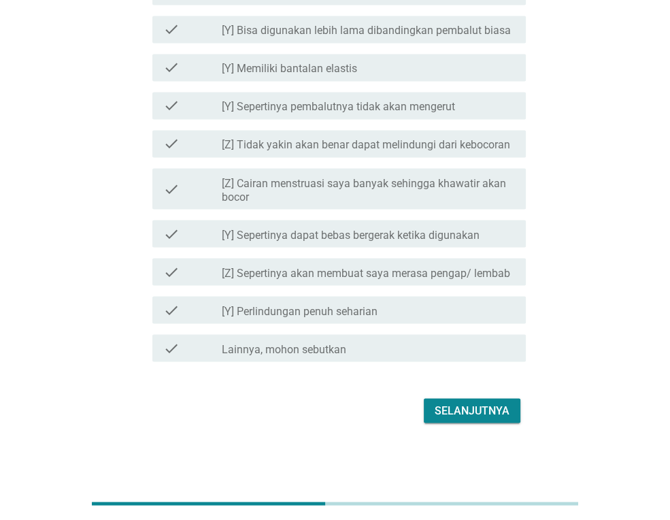
click at [465, 426] on div "Selanjutnya" at bounding box center [335, 410] width 382 height 33
click at [463, 404] on div "Selanjutnya" at bounding box center [472, 410] width 75 height 16
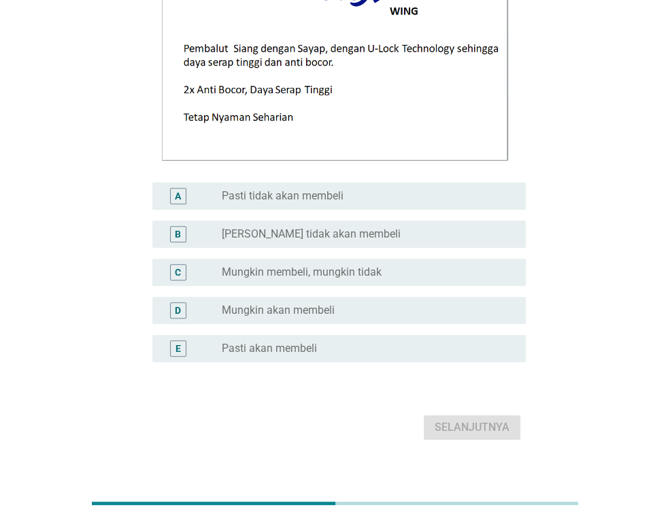
scroll to position [234, 0]
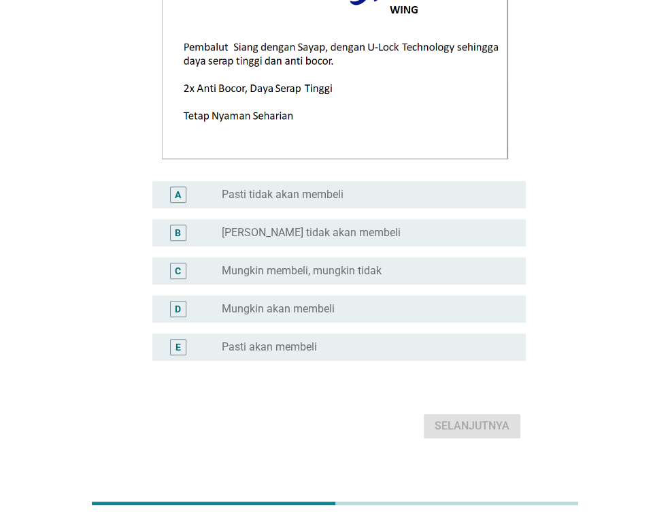
click at [344, 267] on label "Mungkin membeli, mungkin tidak" at bounding box center [302, 271] width 160 height 14
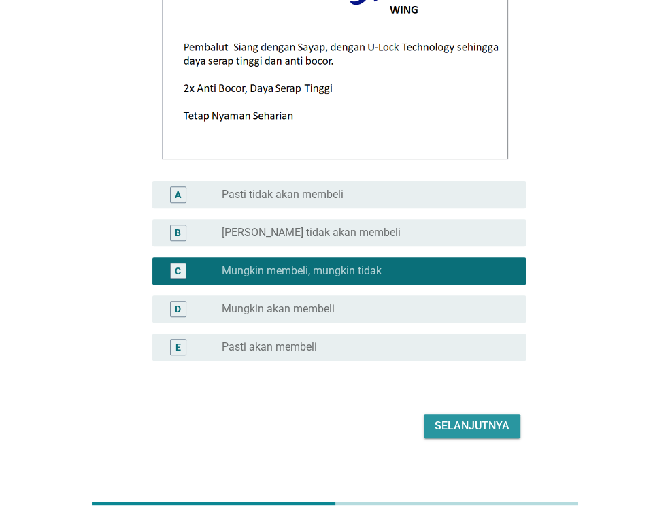
click at [470, 431] on div "Selanjutnya" at bounding box center [472, 426] width 75 height 16
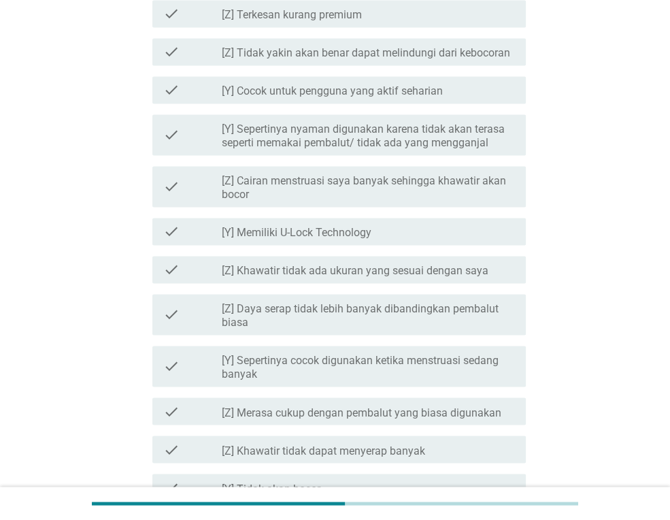
scroll to position [1325, 0]
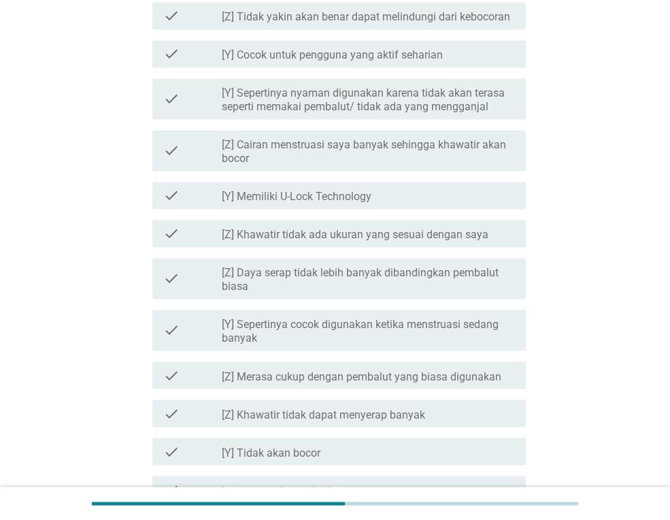
click at [335, 373] on label "[Z] Merasa cukup dengan pembalut yang biasa digunakan" at bounding box center [362, 376] width 280 height 14
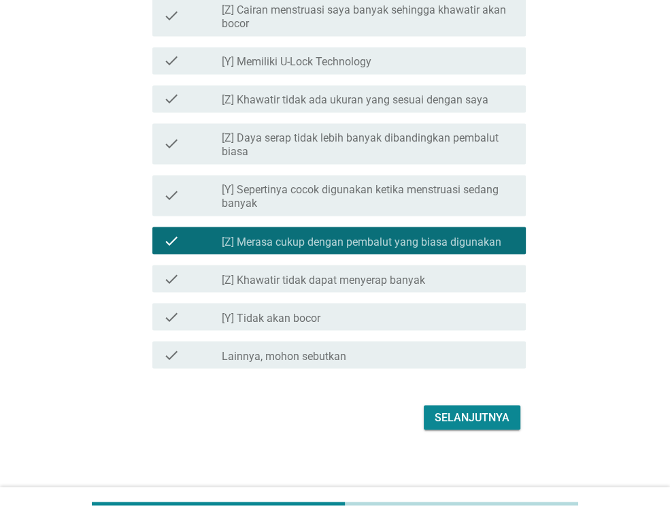
scroll to position [1467, 0]
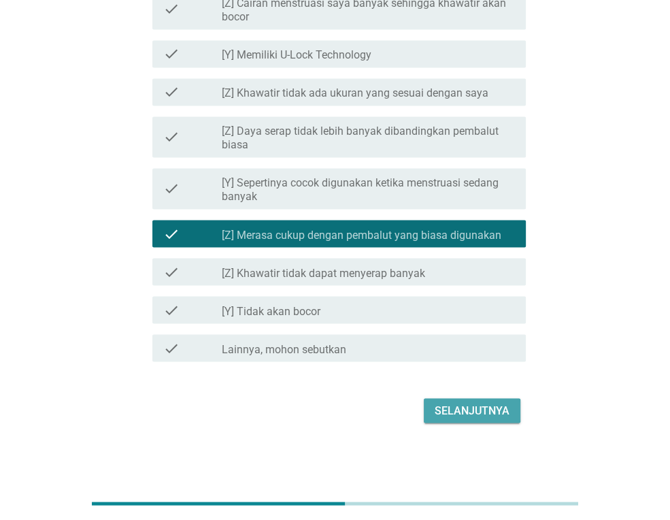
click at [474, 398] on button "Selanjutnya" at bounding box center [472, 410] width 97 height 24
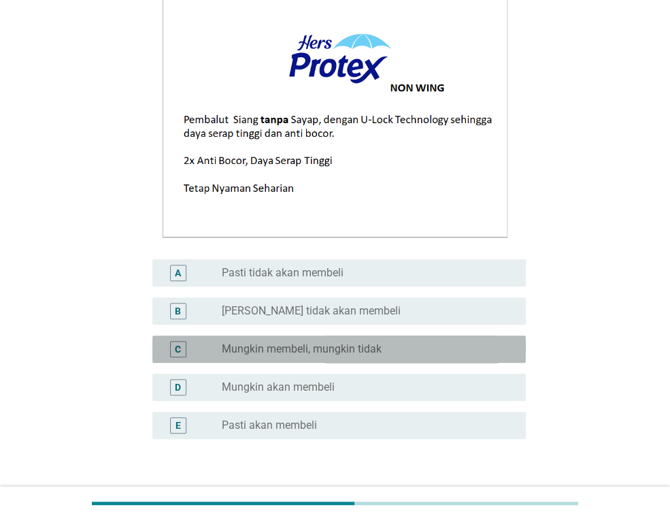
click at [327, 358] on div "C radio_button_unchecked Mungkin membeli, mungkin tidak" at bounding box center [339, 348] width 374 height 27
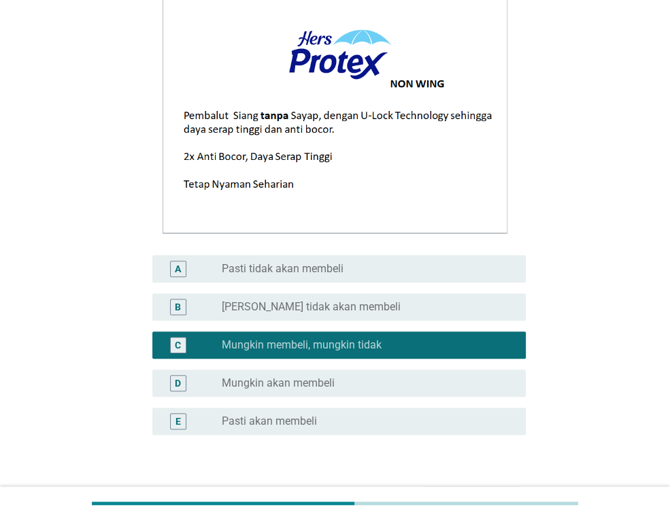
scroll to position [250, 0]
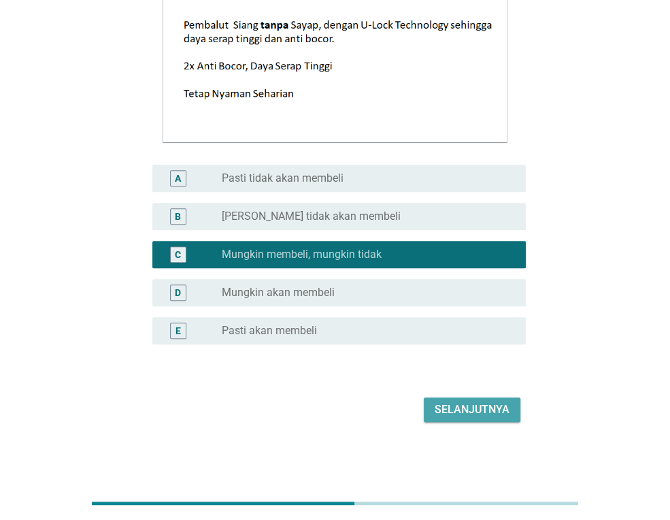
click at [463, 402] on div "Selanjutnya" at bounding box center [472, 409] width 75 height 16
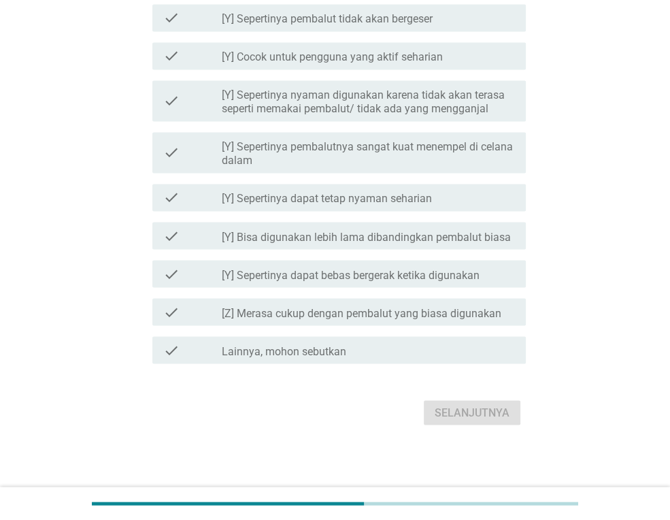
scroll to position [1467, 0]
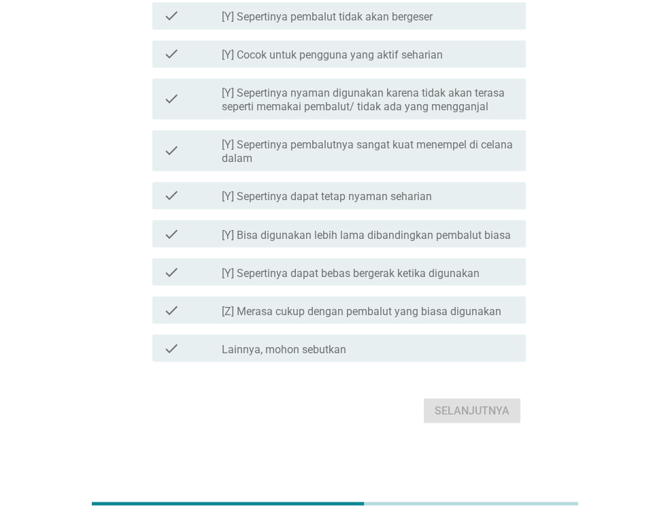
click at [400, 276] on label "[Y] Sepertinya dapat bebas bergerak ketika digunakan" at bounding box center [351, 273] width 258 height 14
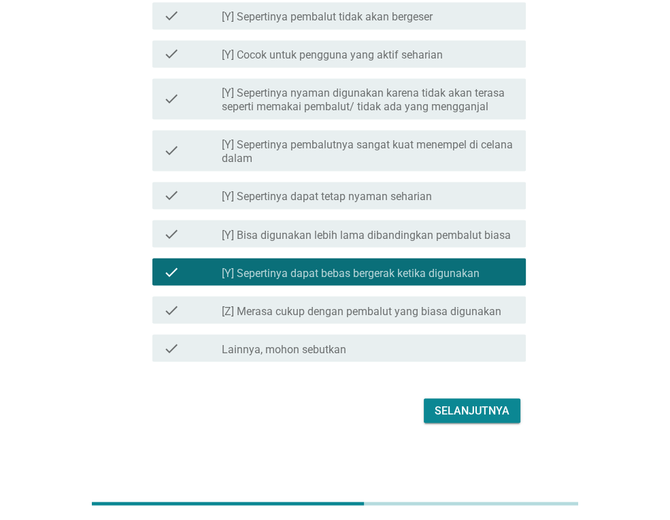
click at [408, 269] on label "[Y] Sepertinya dapat bebas bergerak ketika digunakan" at bounding box center [351, 273] width 258 height 14
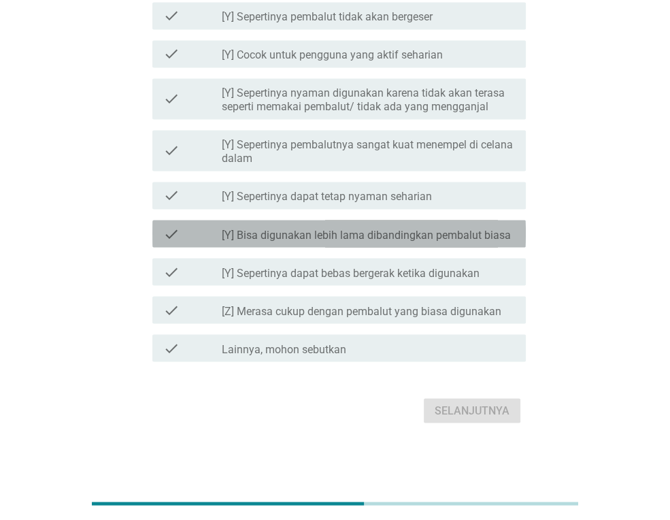
click at [422, 233] on label "[Y] Bisa digunakan lebih lama dibandingkan pembalut biasa" at bounding box center [366, 235] width 289 height 14
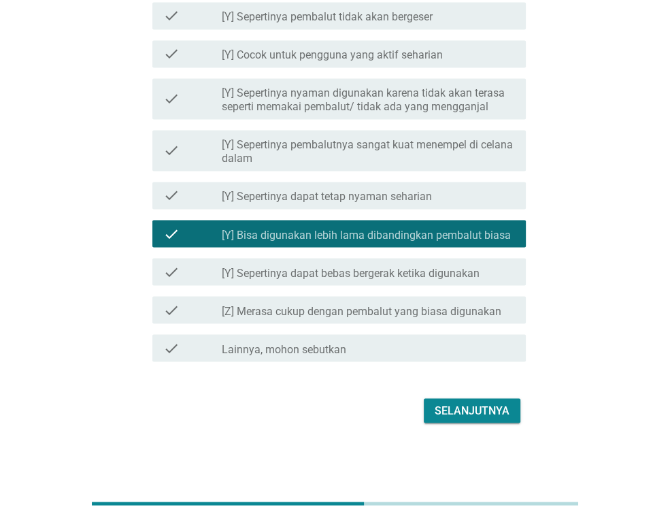
click at [344, 314] on label "[Z] Merasa cukup dengan pembalut yang biasa digunakan" at bounding box center [362, 311] width 280 height 14
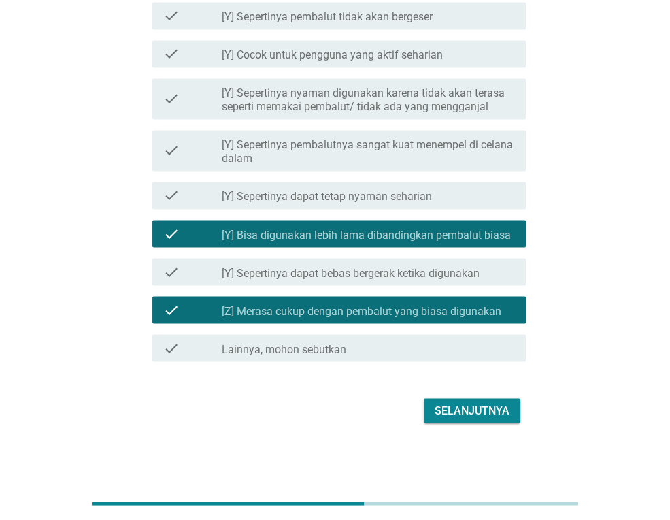
click at [437, 226] on div "check_box [Y] Bisa digunakan lebih lama dibandingkan pembalut biasa" at bounding box center [368, 233] width 293 height 16
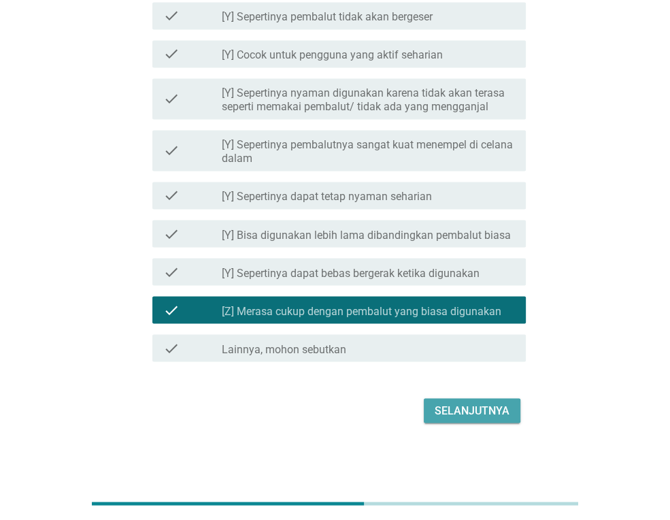
click at [472, 421] on button "Selanjutnya" at bounding box center [472, 410] width 97 height 24
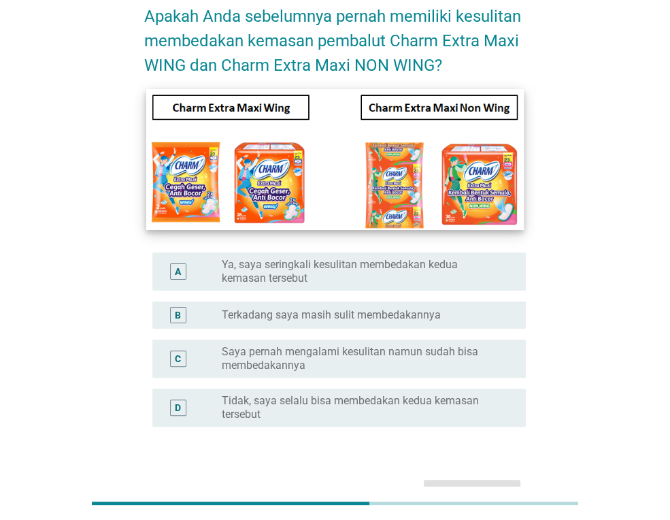
scroll to position [78, 0]
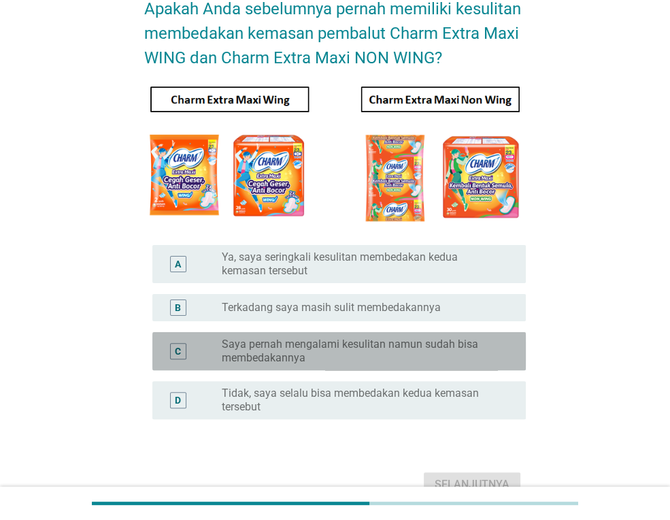
click at [378, 353] on label "Saya pernah mengalami kesulitan namun sudah bisa membedakannya" at bounding box center [363, 350] width 282 height 27
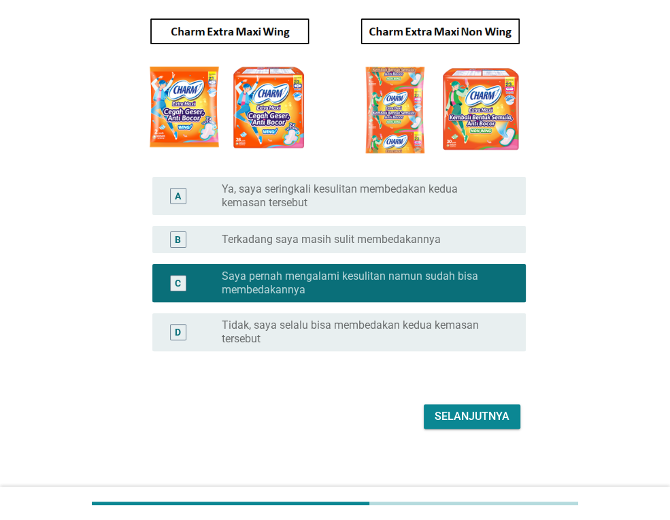
scroll to position [152, 0]
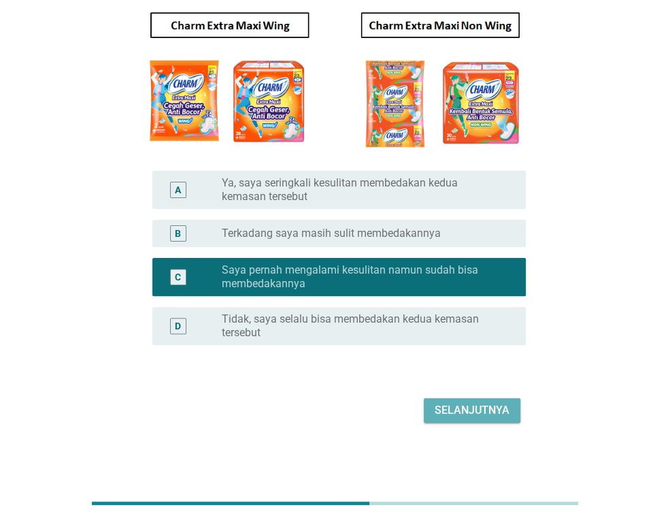
click at [458, 416] on div "Selanjutnya" at bounding box center [472, 410] width 75 height 16
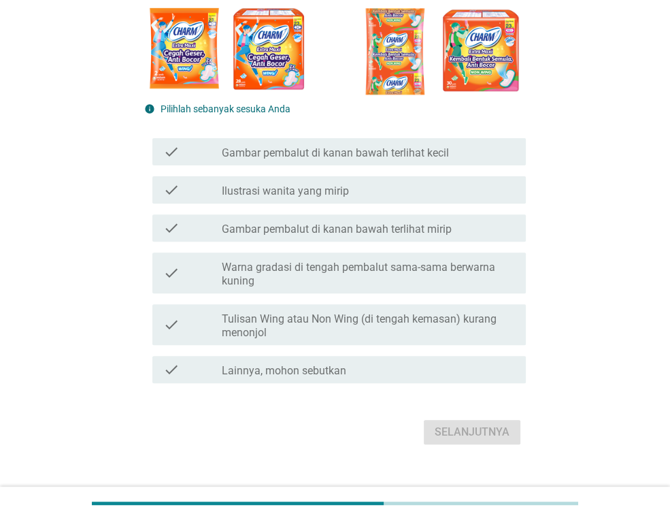
scroll to position [234, 0]
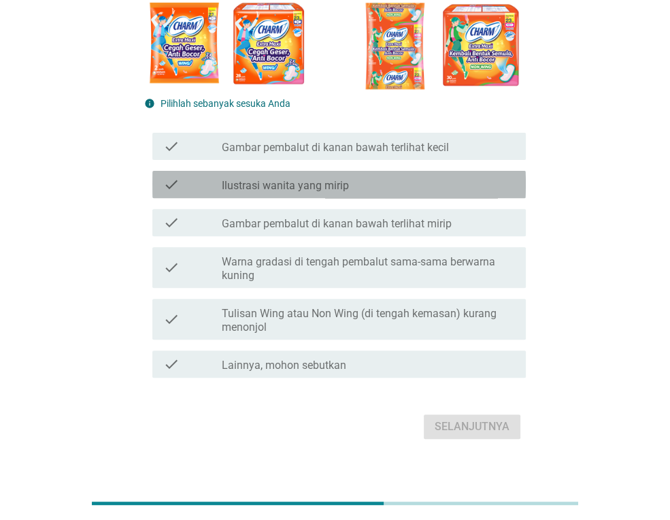
click at [335, 182] on label "Ilustrasi wanita yang mirip" at bounding box center [285, 186] width 127 height 14
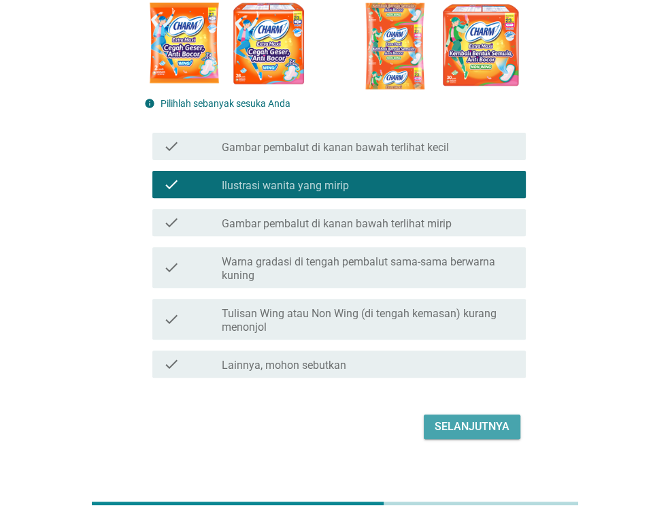
click at [455, 421] on div "Selanjutnya" at bounding box center [472, 426] width 75 height 16
